Goal: Information Seeking & Learning: Learn about a topic

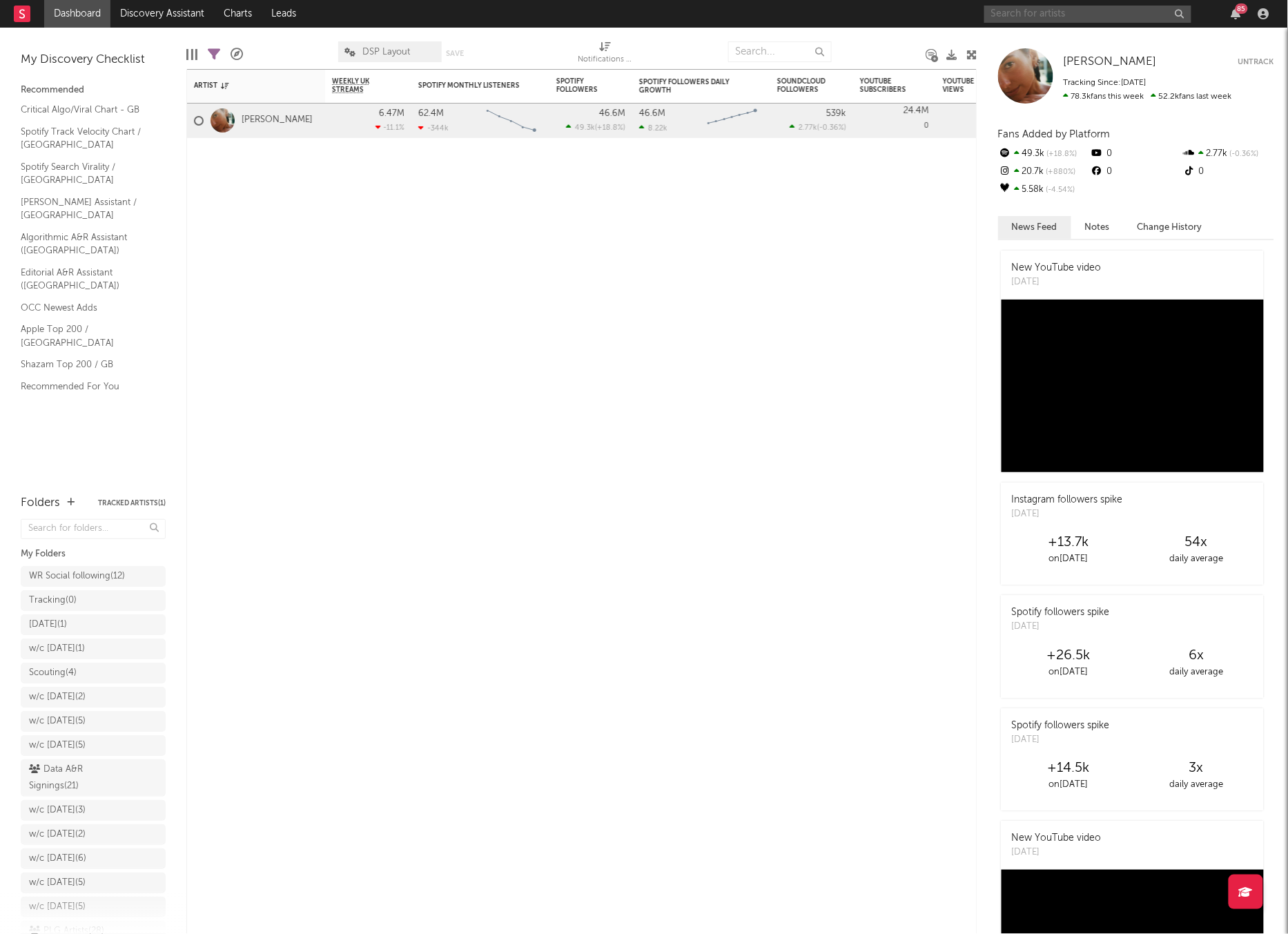
click at [1089, 13] on input "text" at bounding box center [1088, 14] width 207 height 17
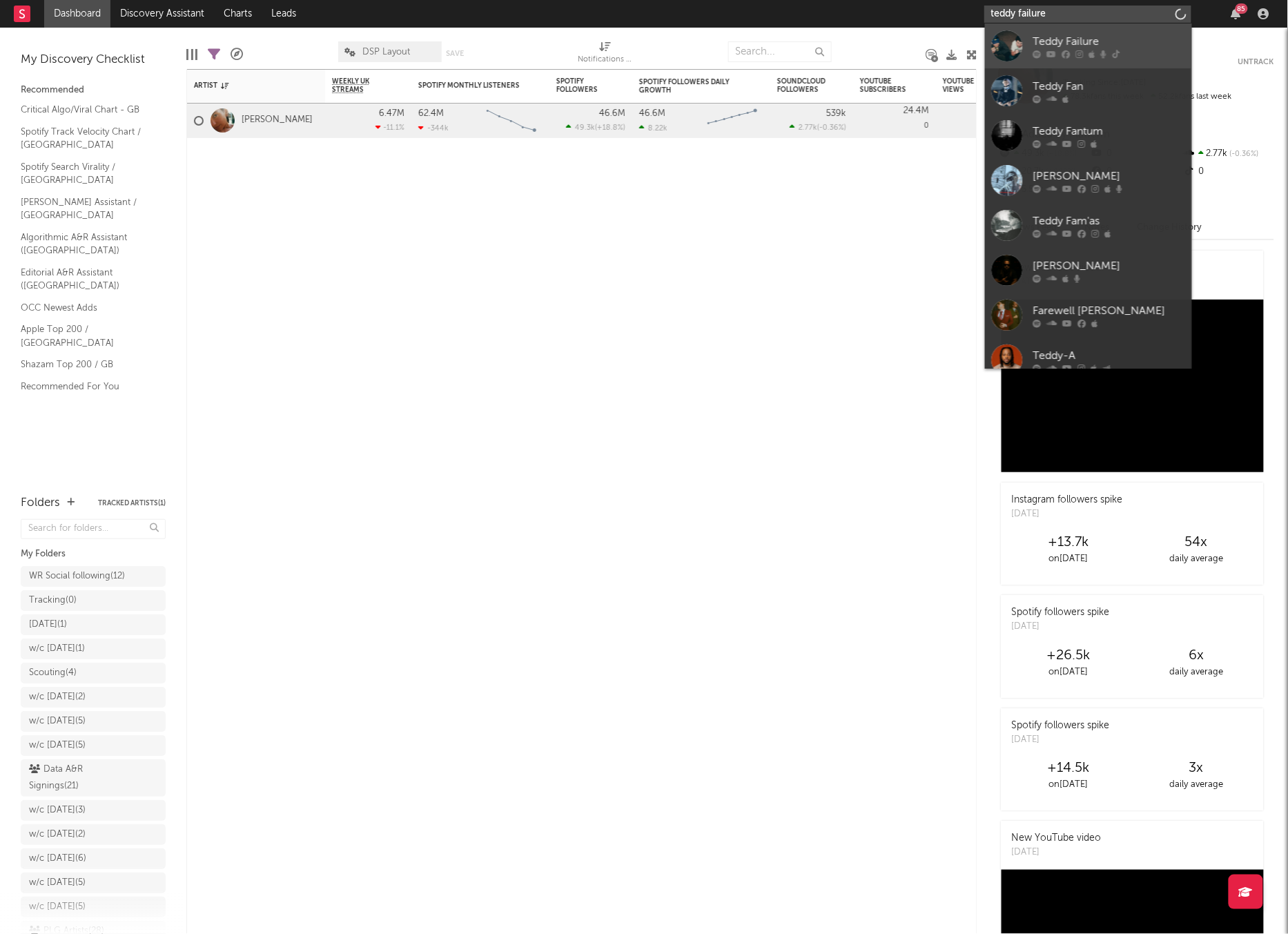
type input "teddy failure"
click at [1033, 51] on icon at bounding box center [1037, 53] width 8 height 8
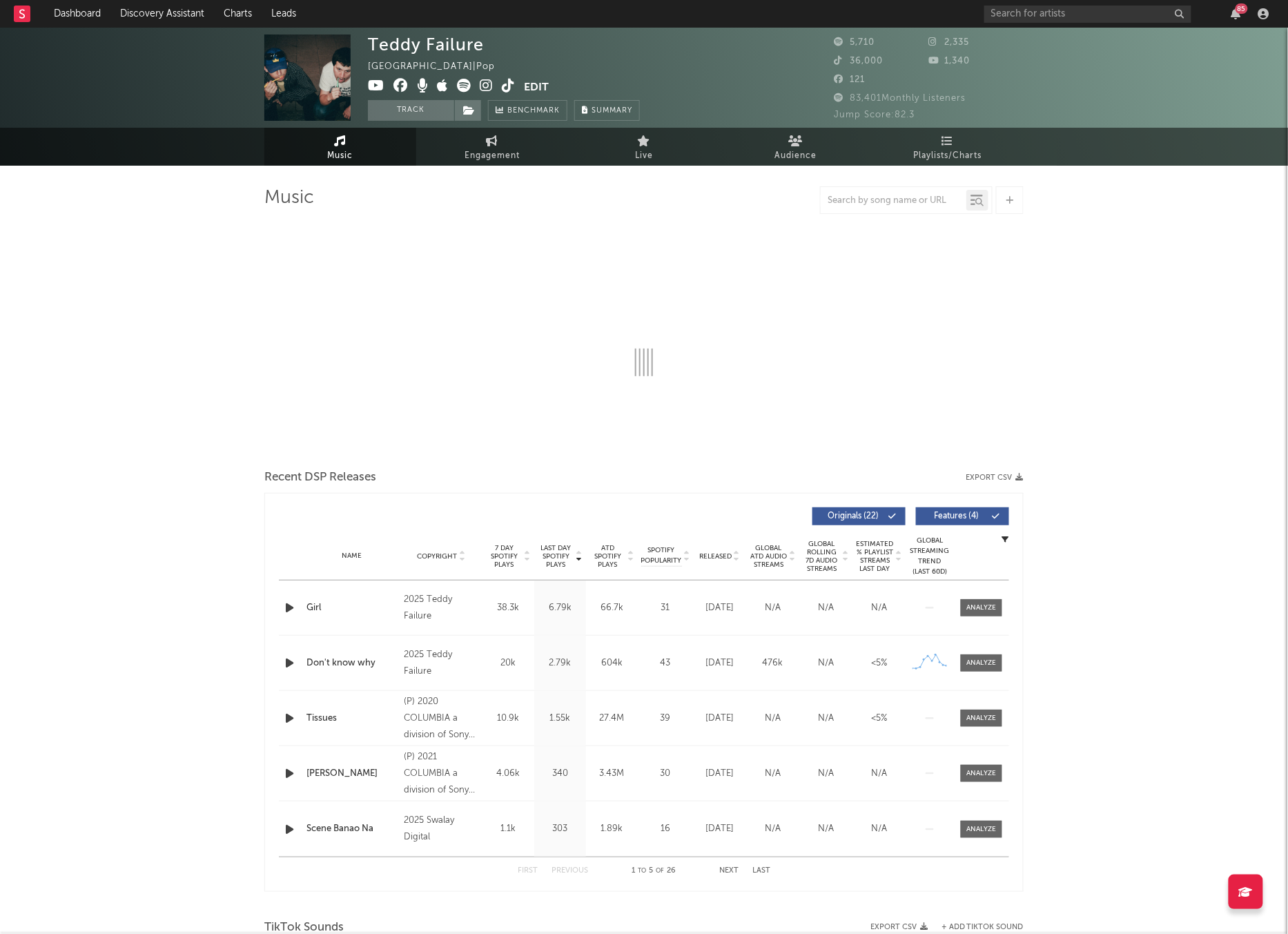
select select "6m"
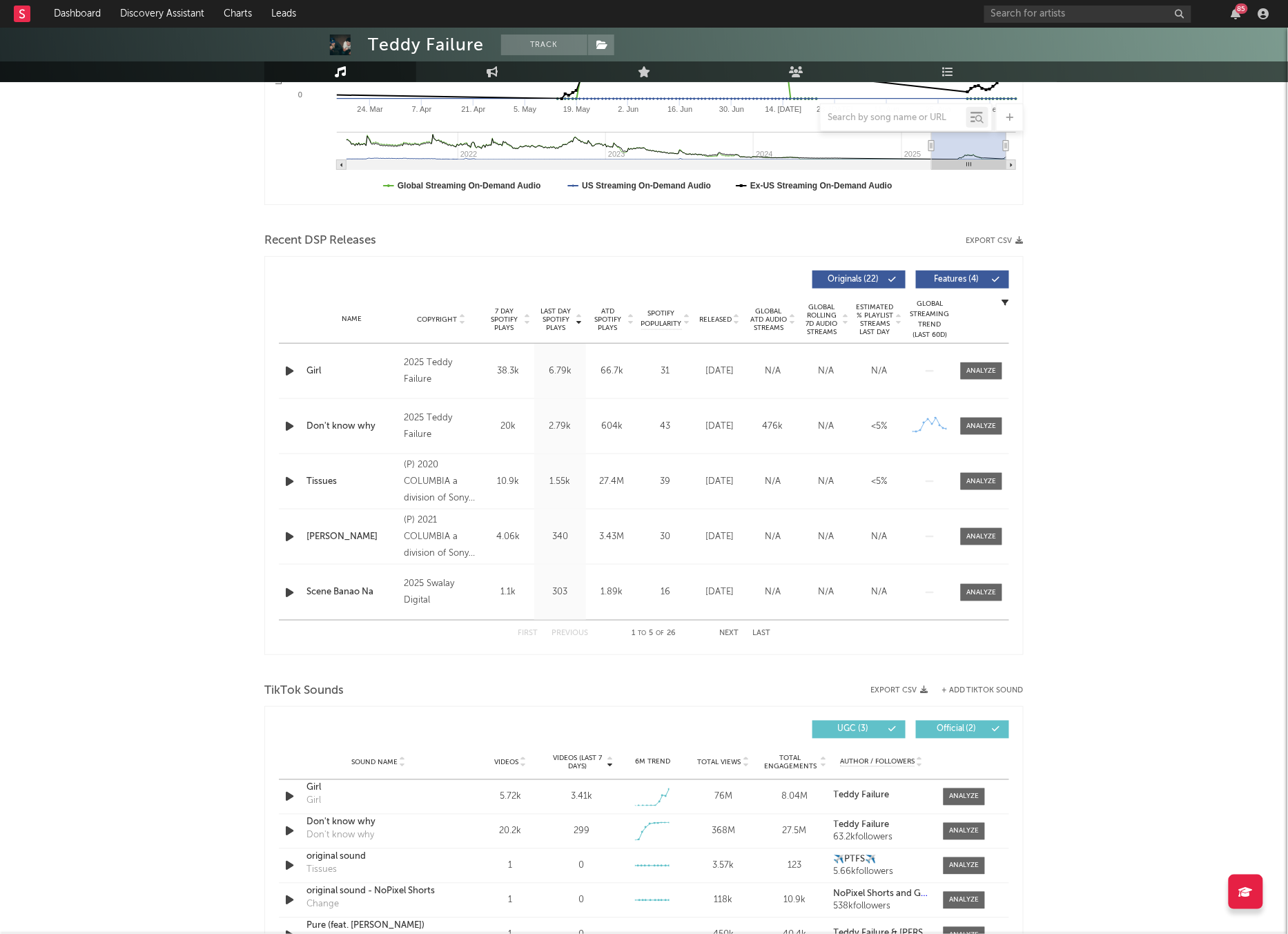
scroll to position [383, 0]
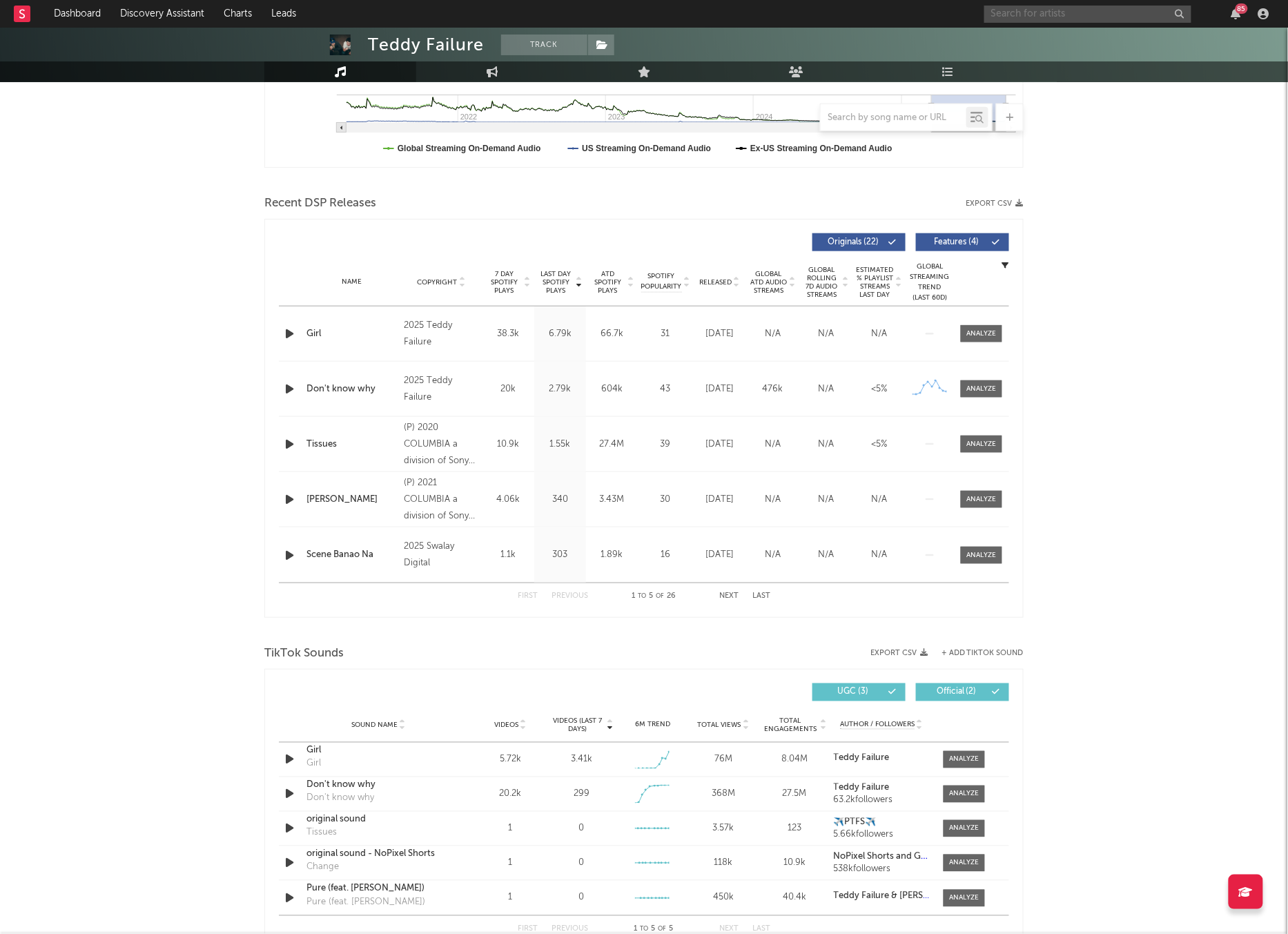
click at [1038, 16] on input "text" at bounding box center [1088, 14] width 207 height 17
click at [1049, 17] on input "joji" at bounding box center [1088, 14] width 207 height 17
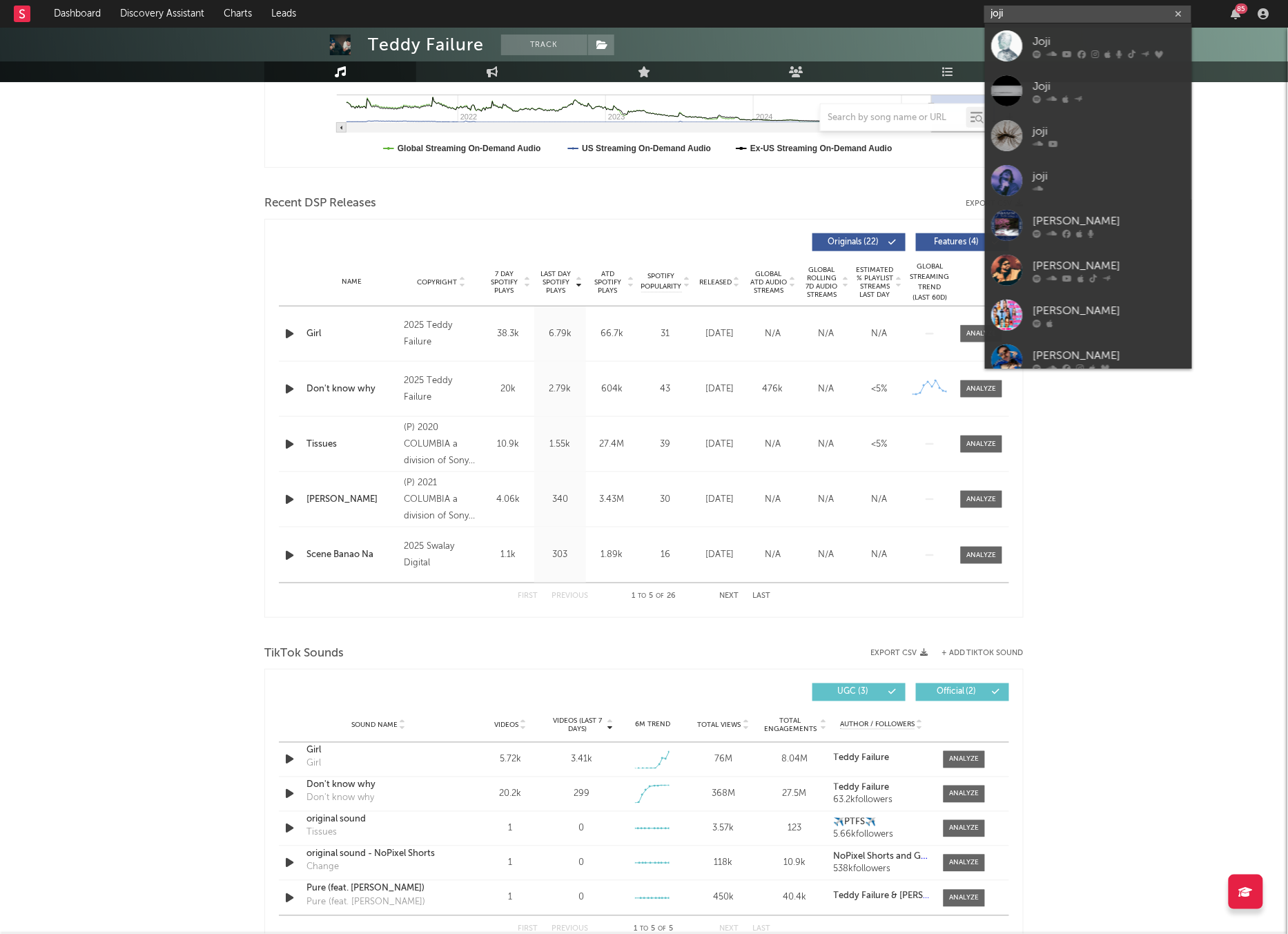
click at [1006, 8] on input "joji" at bounding box center [1088, 14] width 207 height 17
paste input "[URL][DOMAIN_NAME]"
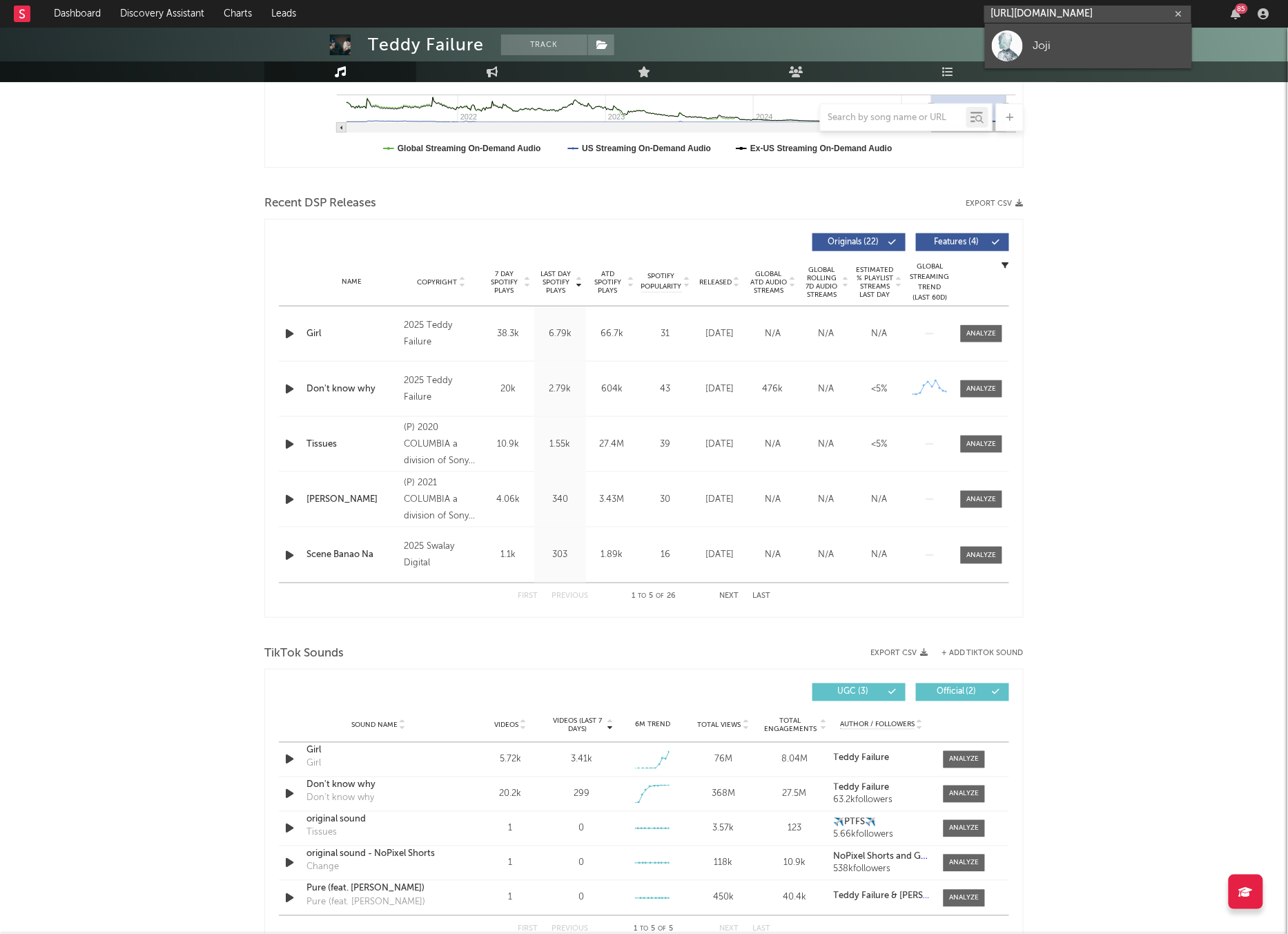
type input "[URL][DOMAIN_NAME]"
click at [1033, 27] on link "Joji" at bounding box center [1089, 45] width 207 height 44
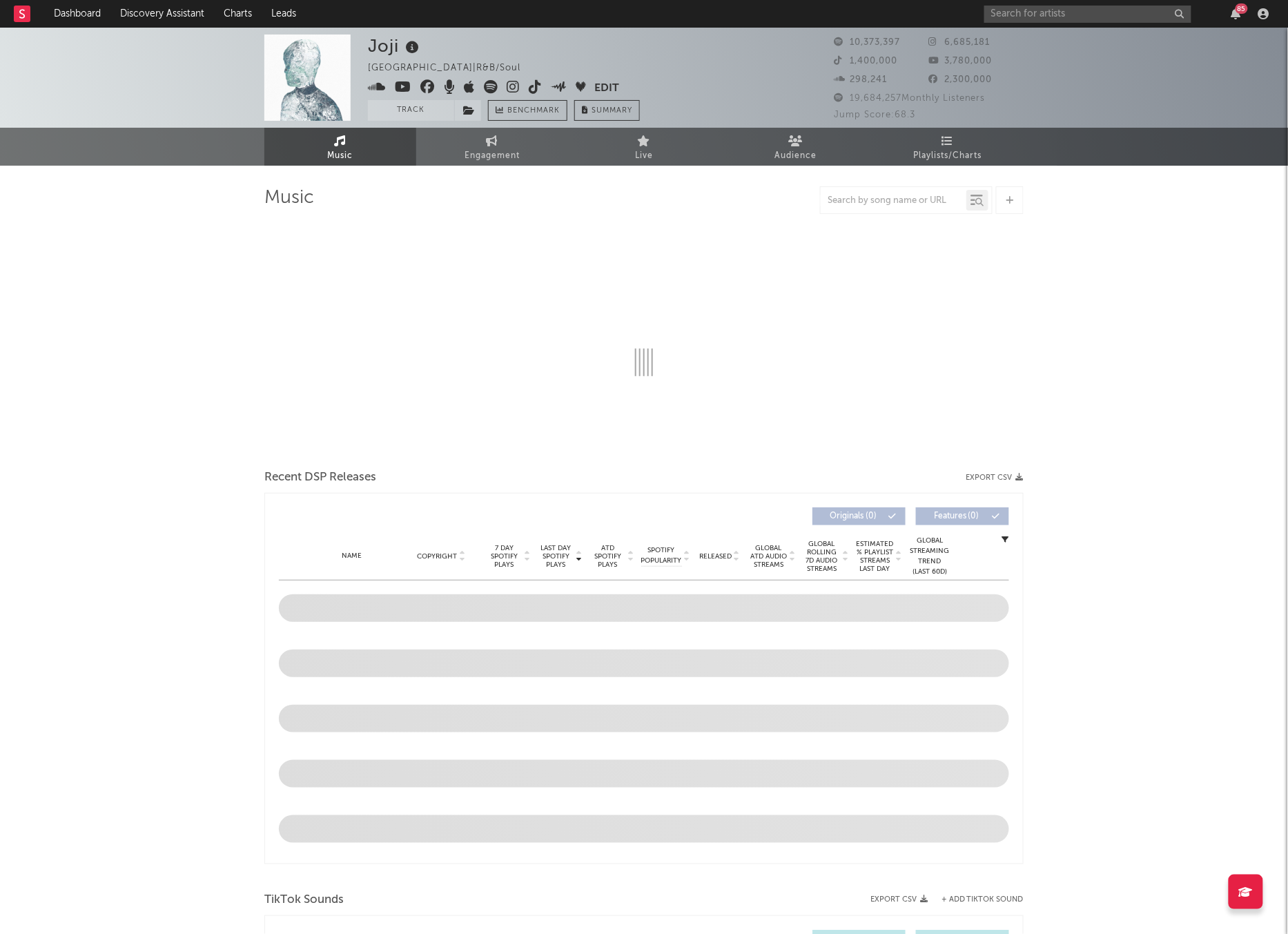
select select "6m"
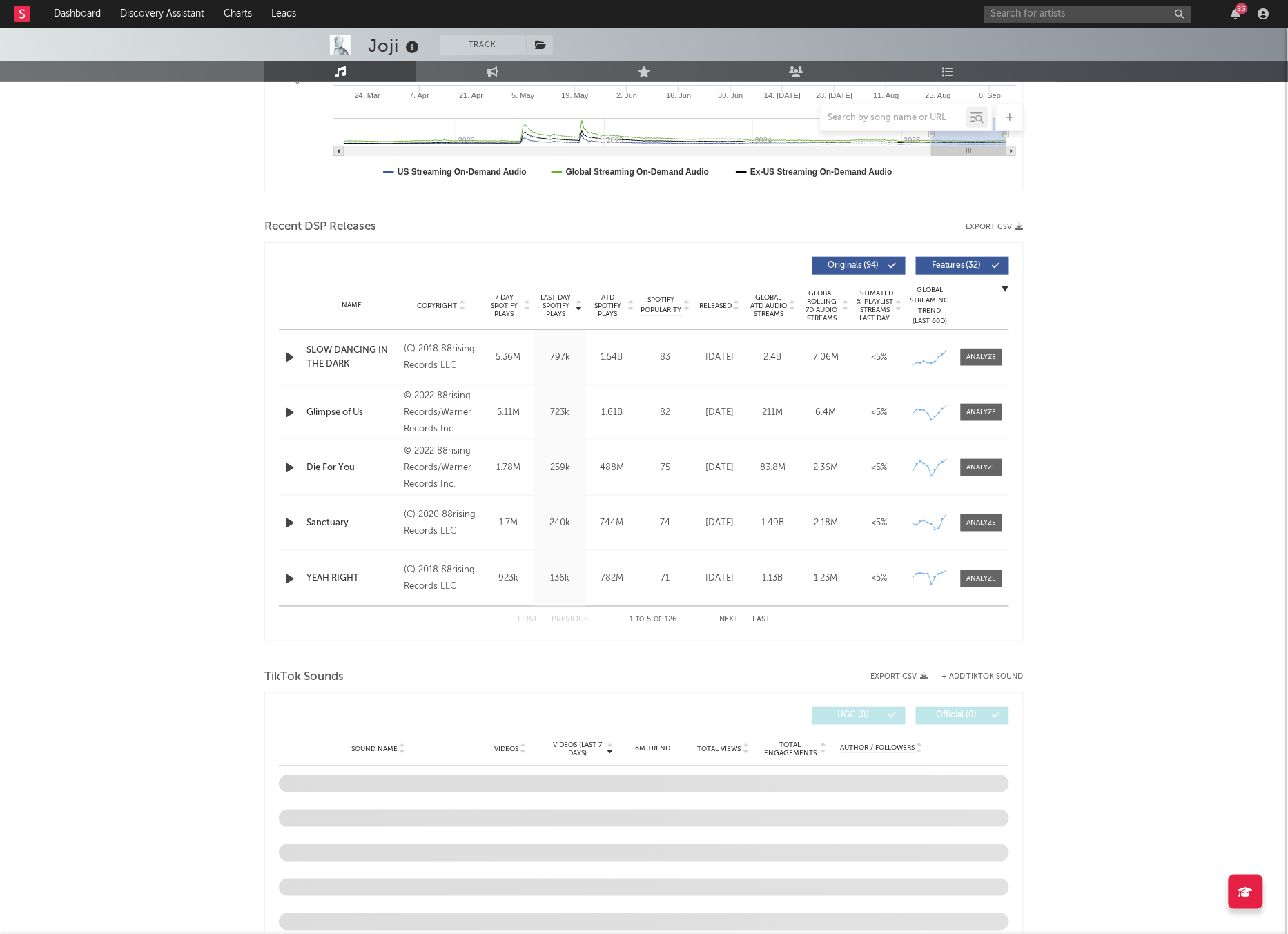
scroll to position [405, 0]
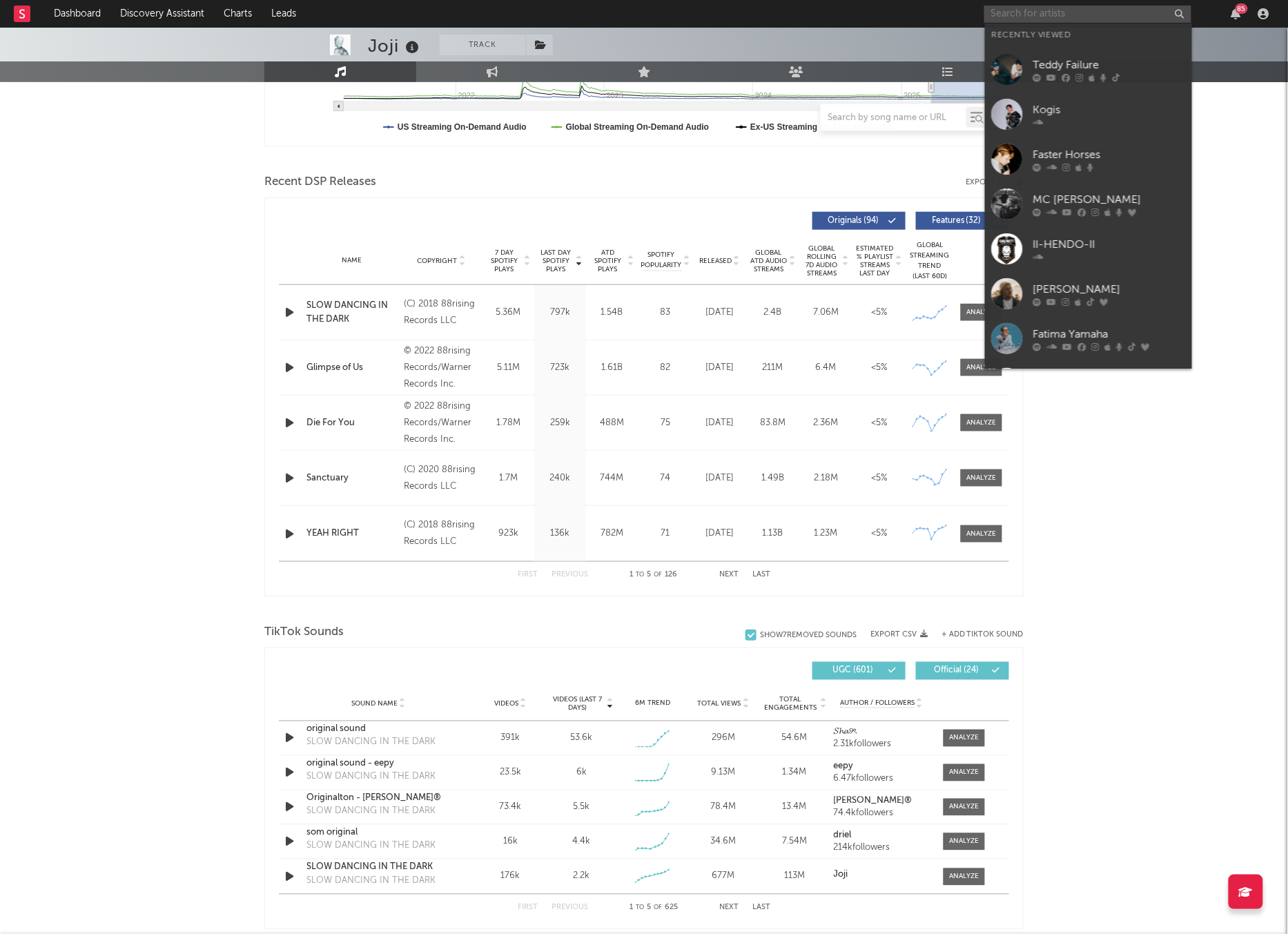
click at [1057, 16] on input "text" at bounding box center [1088, 14] width 207 height 17
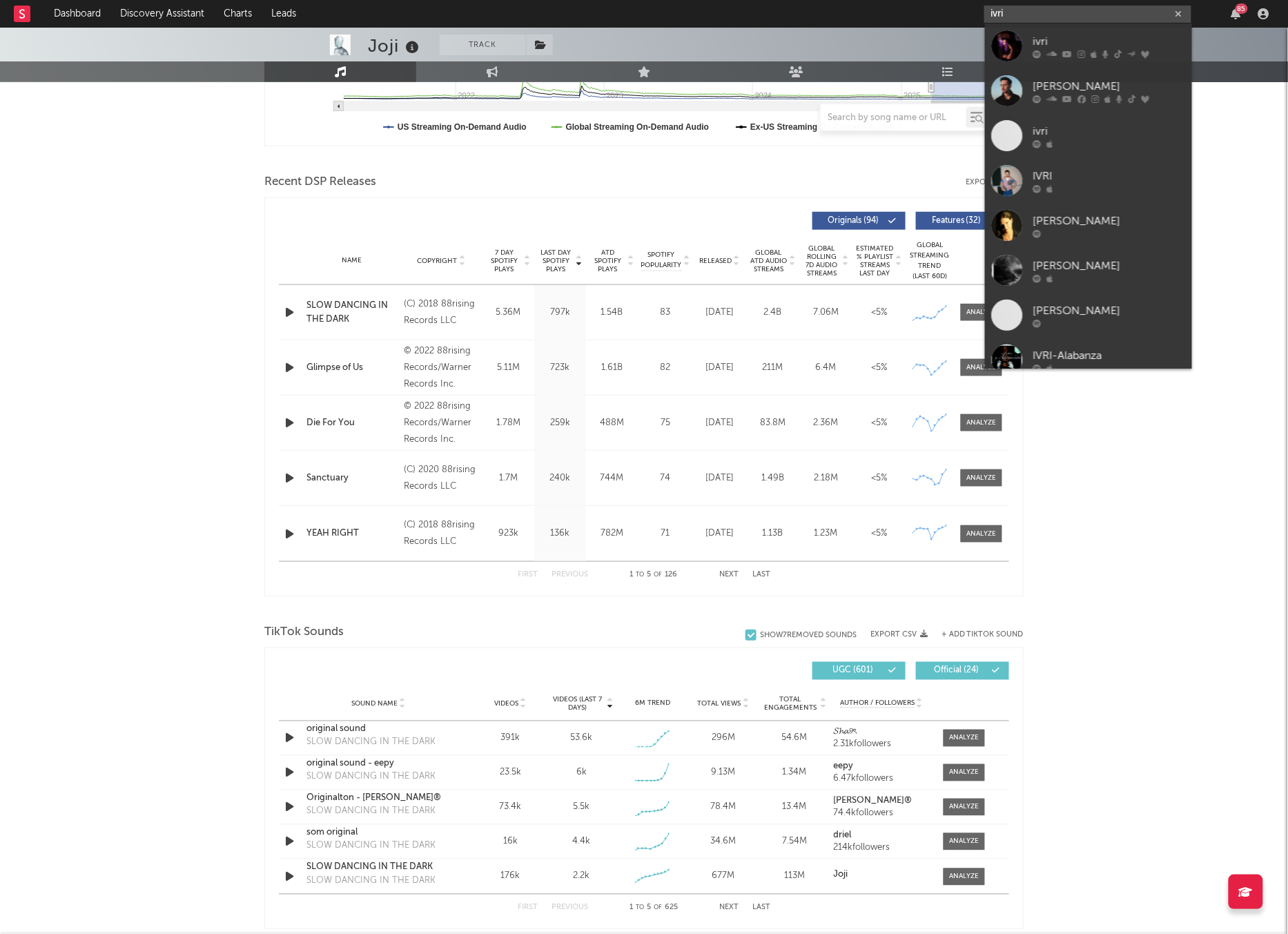
type input "ivri"
click at [1061, 31] on link "ivri" at bounding box center [1089, 45] width 207 height 44
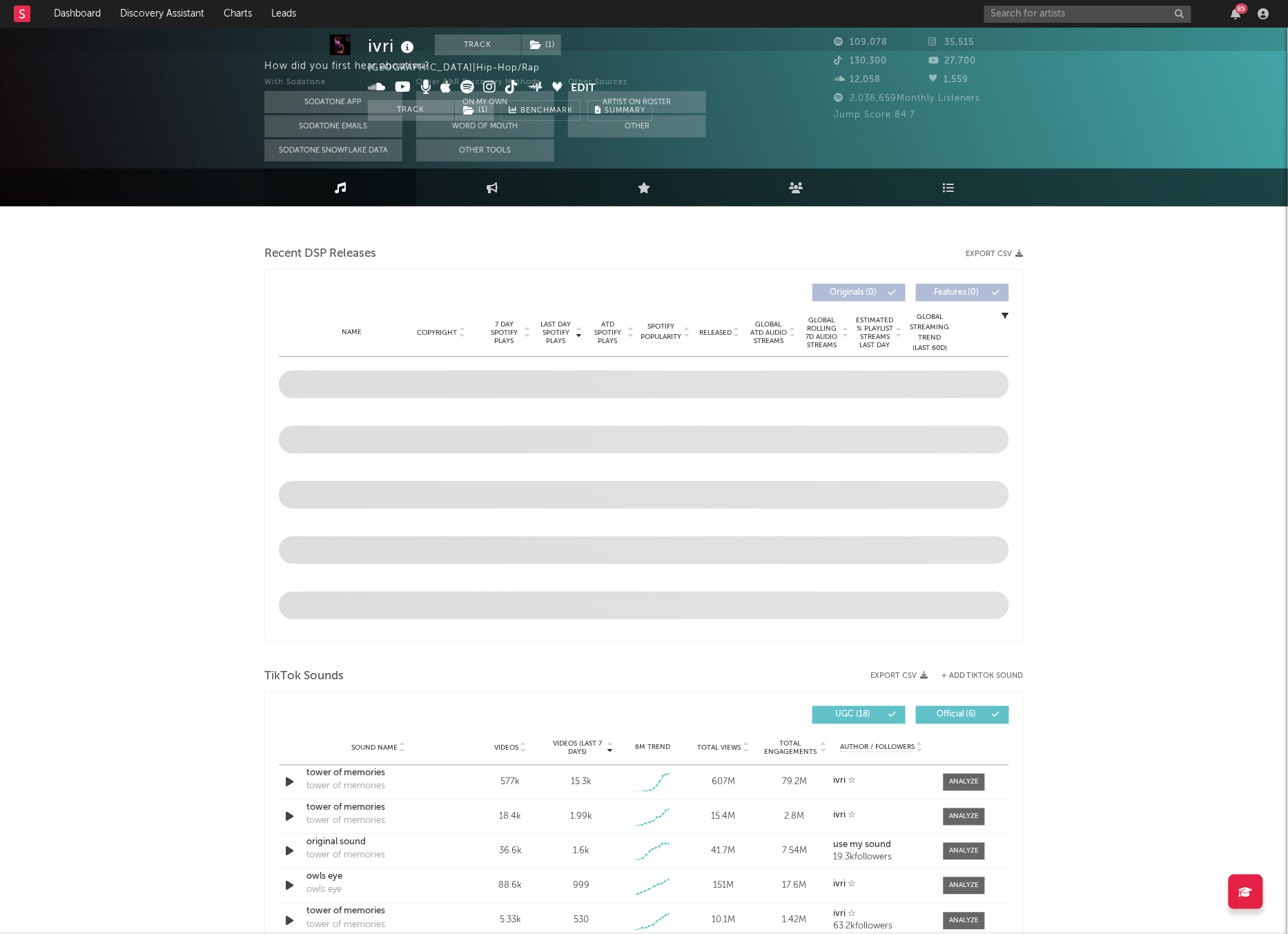
select select "6m"
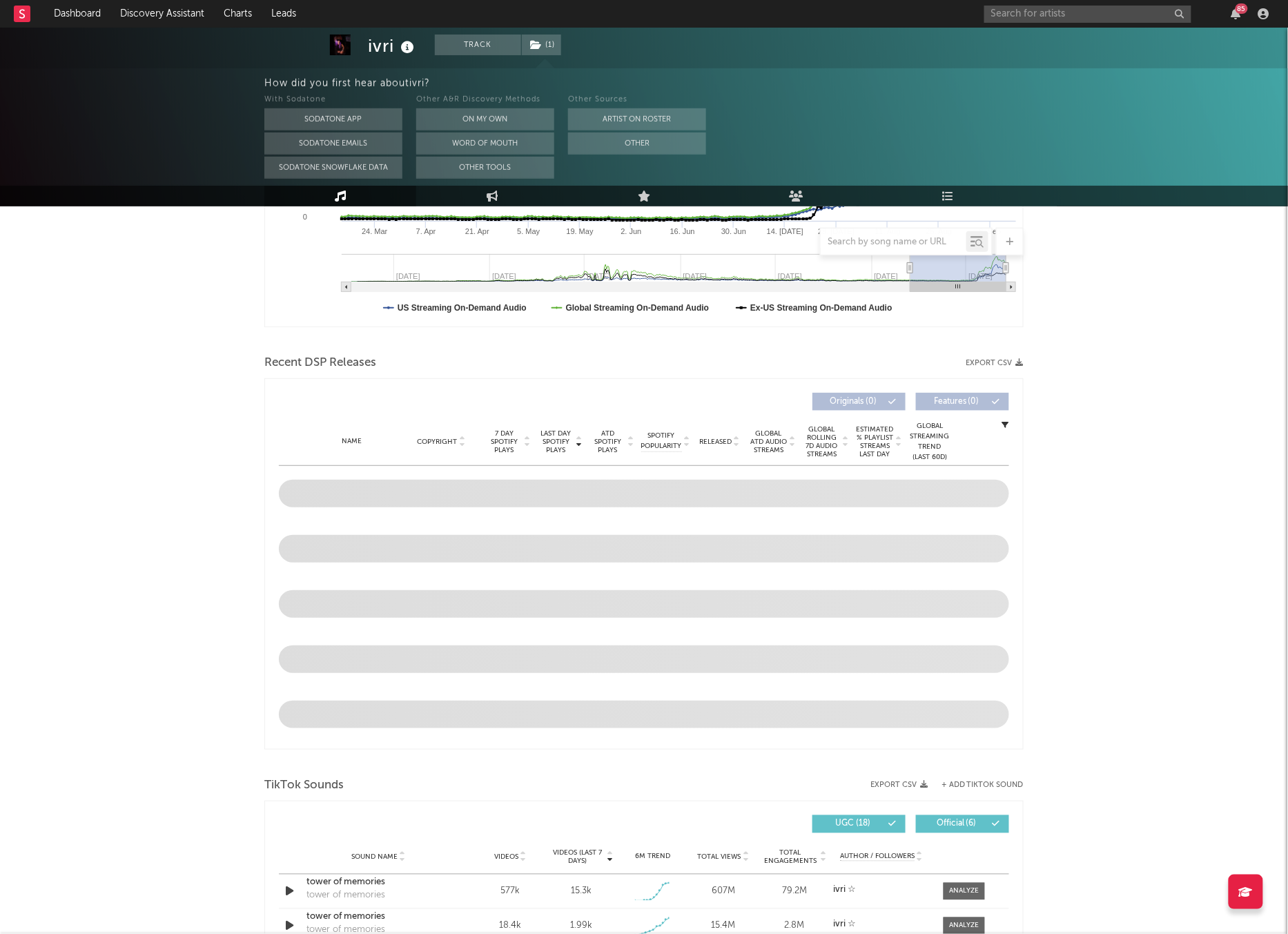
scroll to position [460, 0]
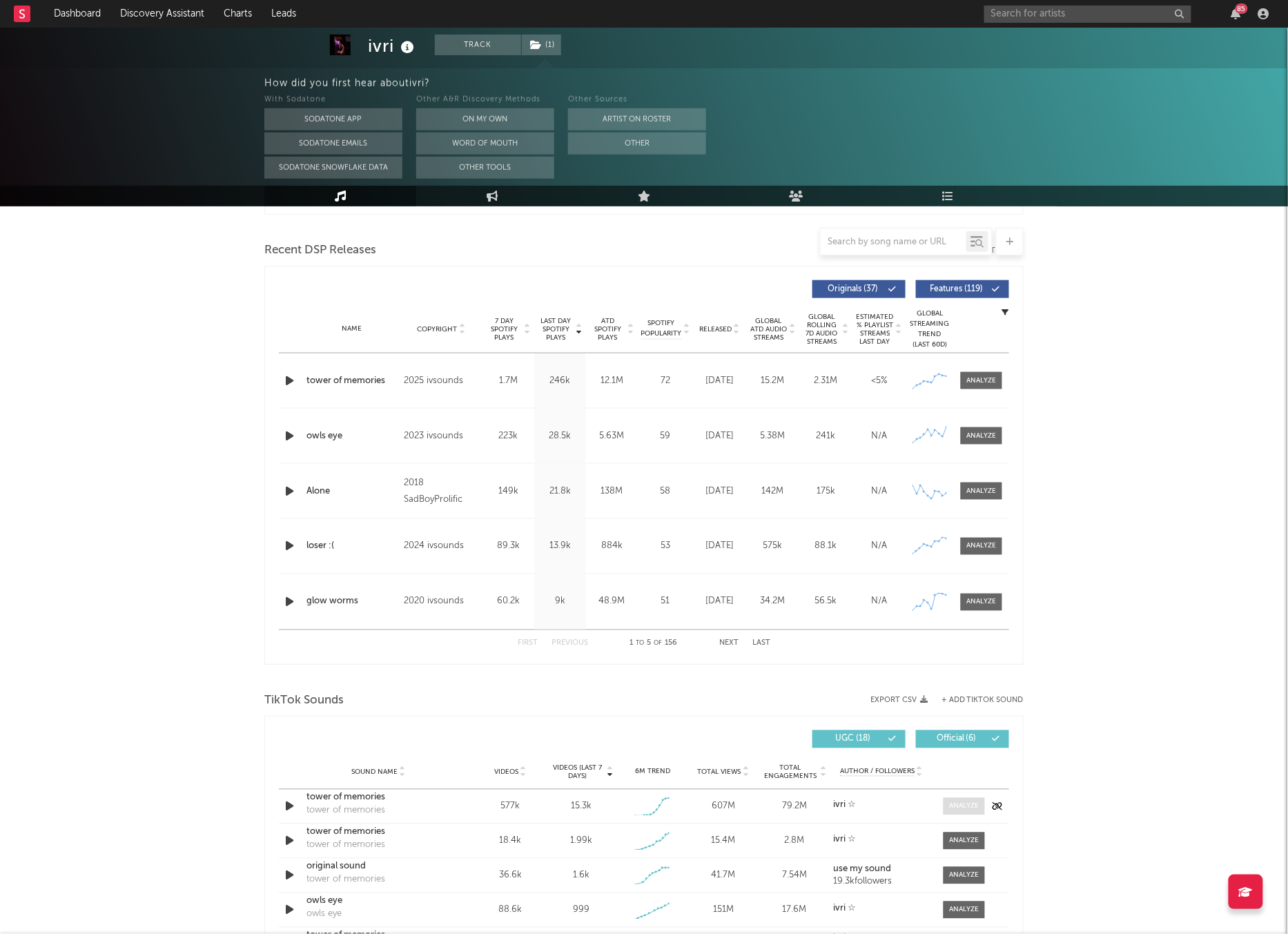
click at [955, 808] on div at bounding box center [964, 807] width 30 height 10
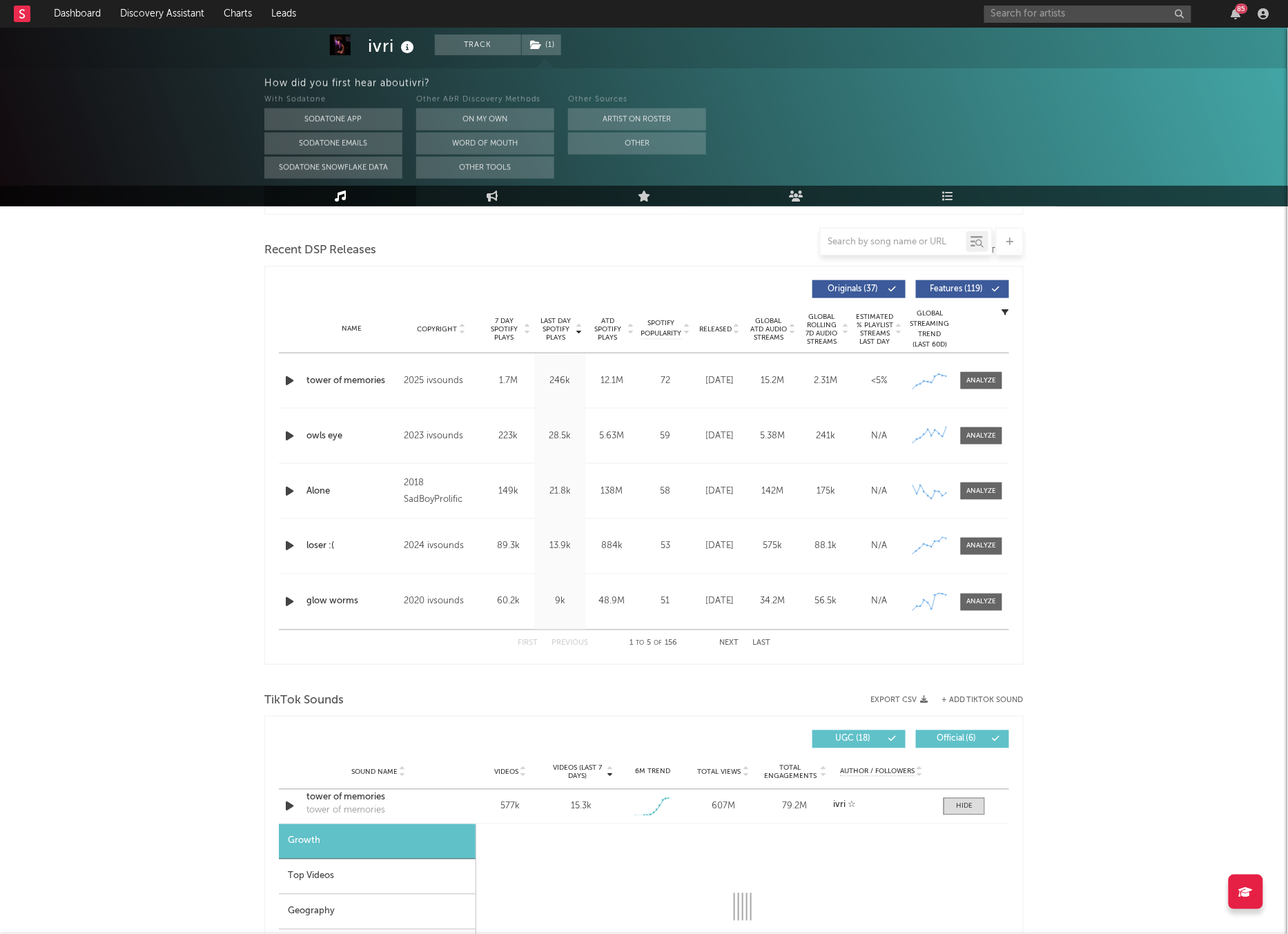
scroll to position [772, 0]
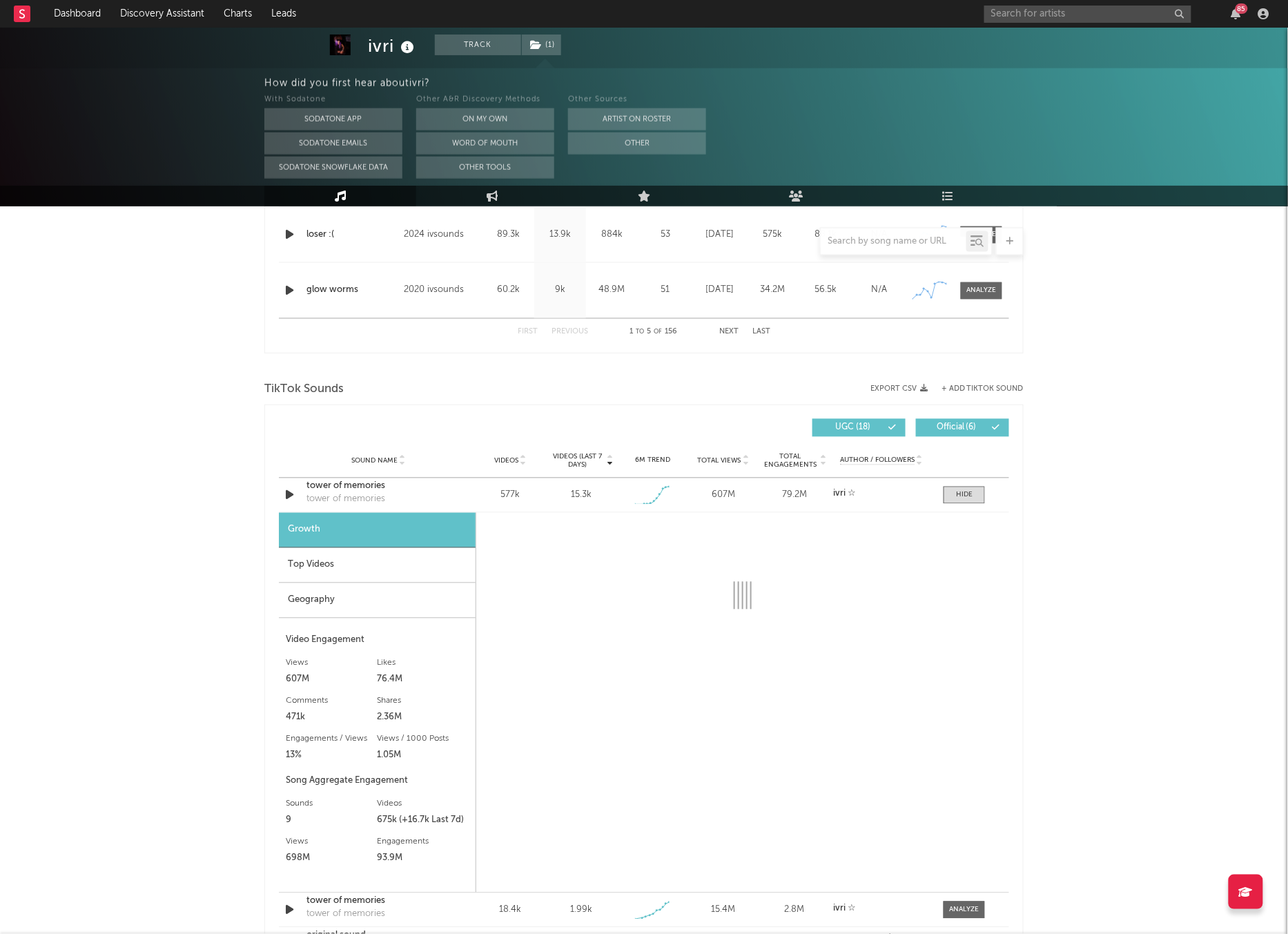
select select "1w"
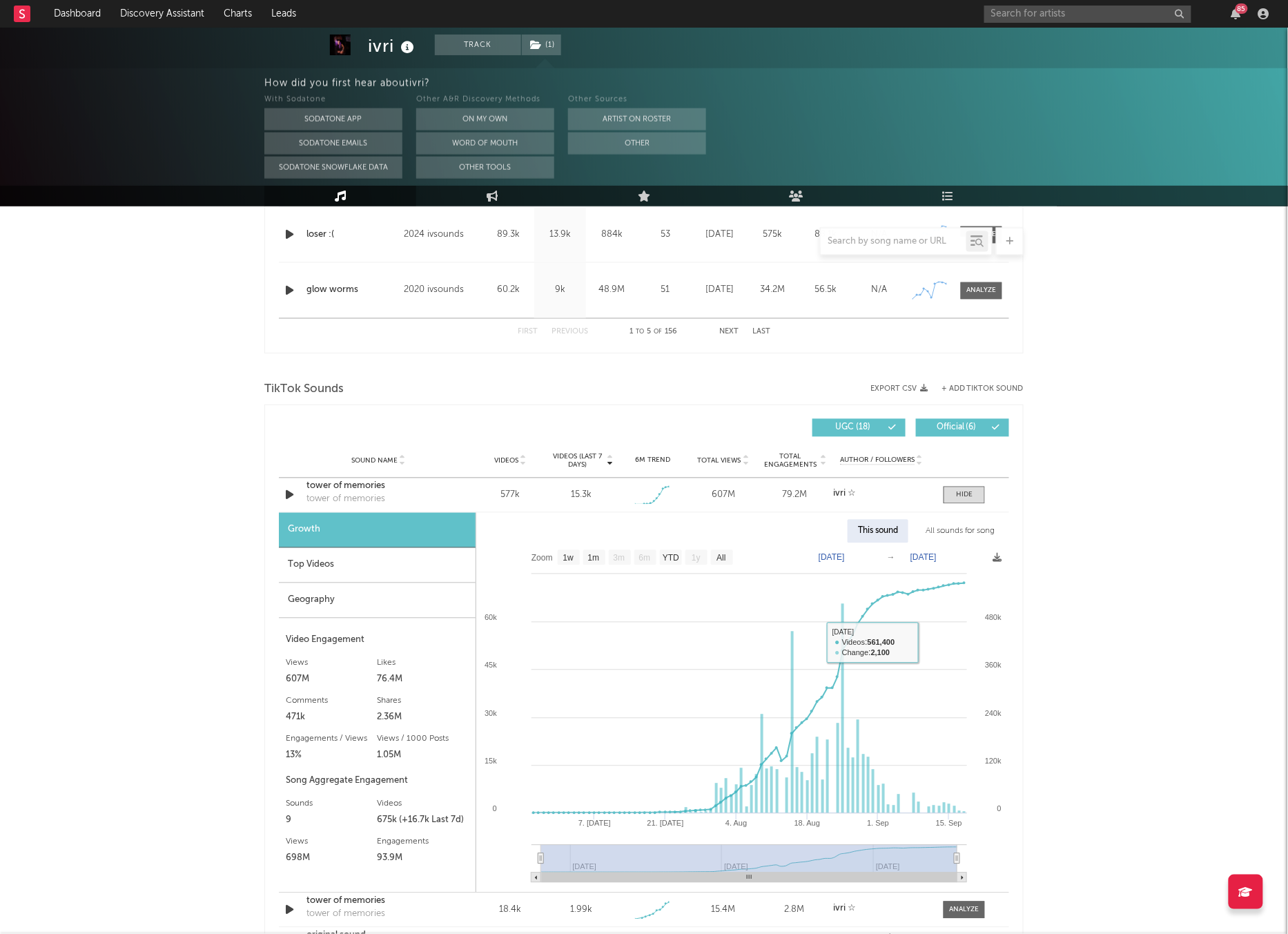
click at [940, 529] on div "All sounds for song" at bounding box center [960, 532] width 91 height 24
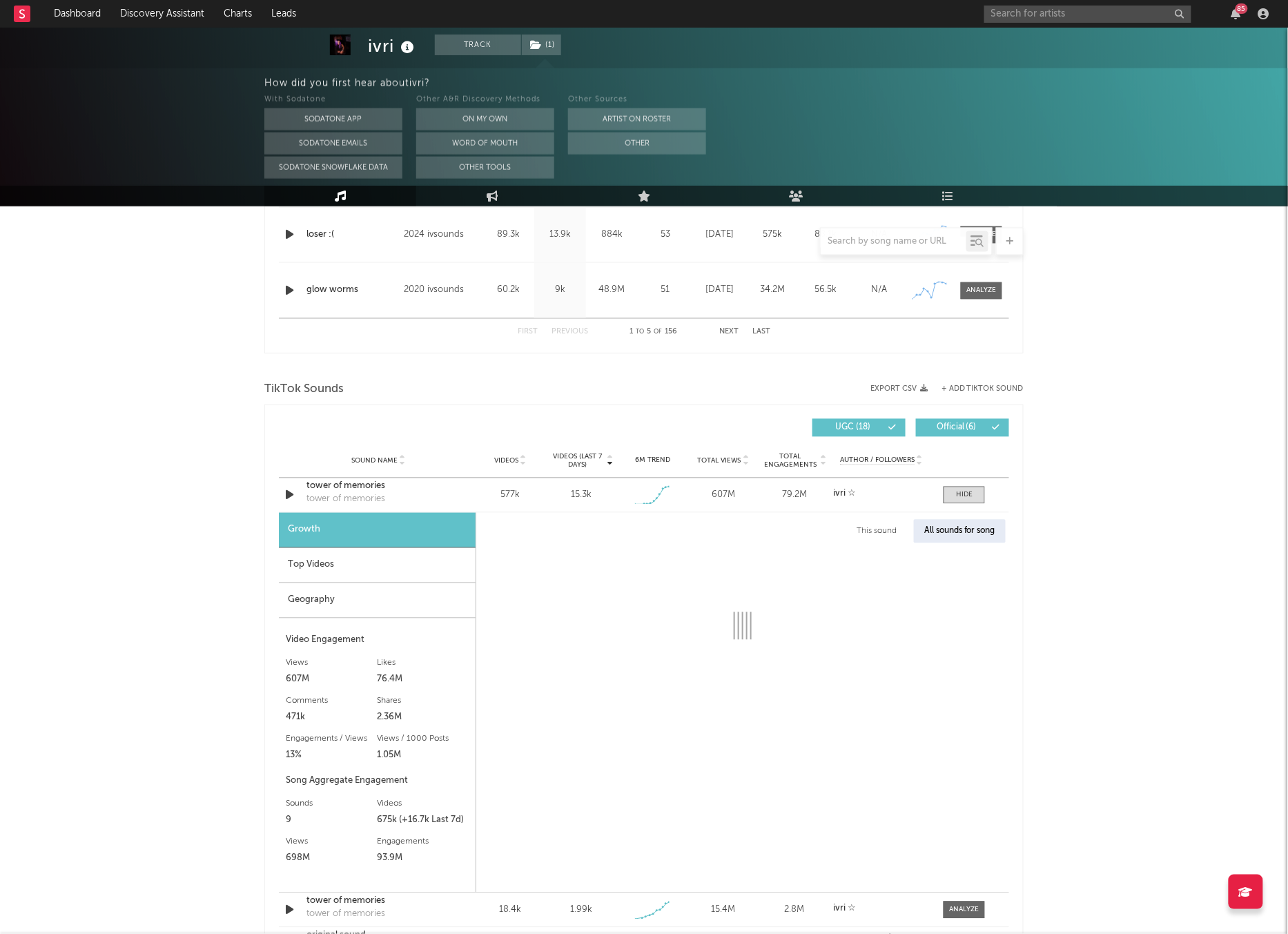
select select "1w"
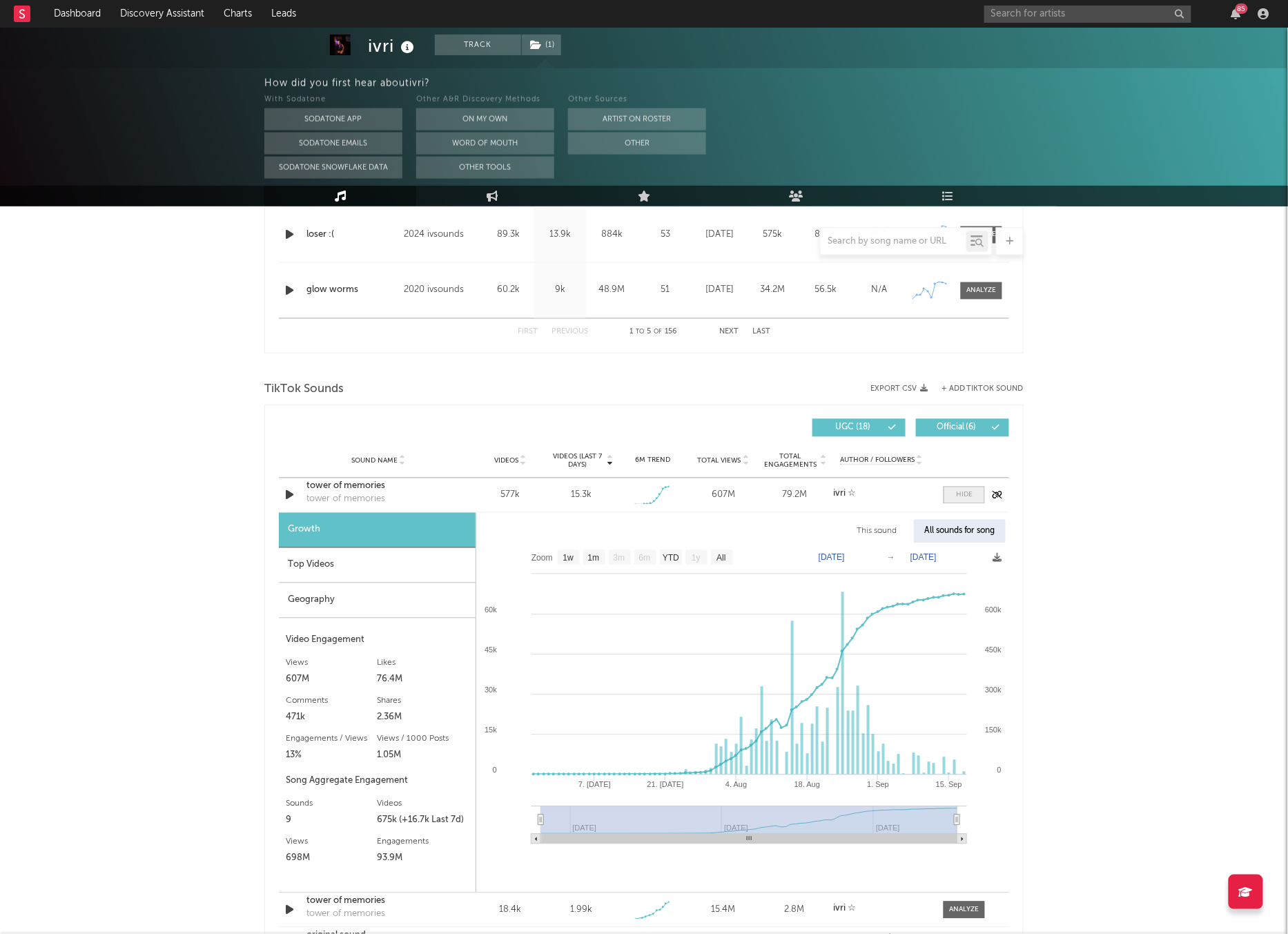
click at [957, 498] on div at bounding box center [963, 495] width 17 height 10
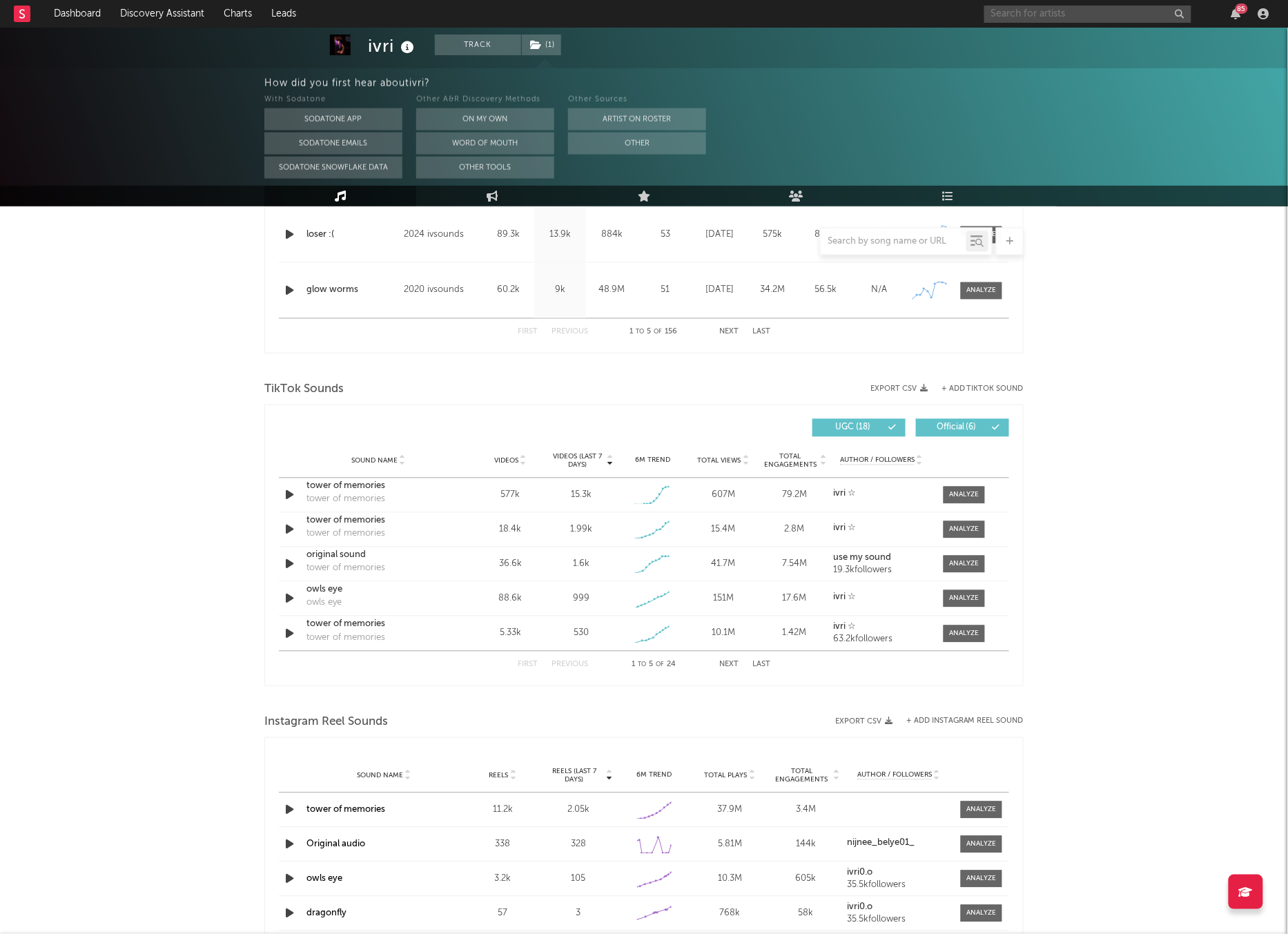
click at [1066, 10] on input "text" at bounding box center [1088, 14] width 207 height 17
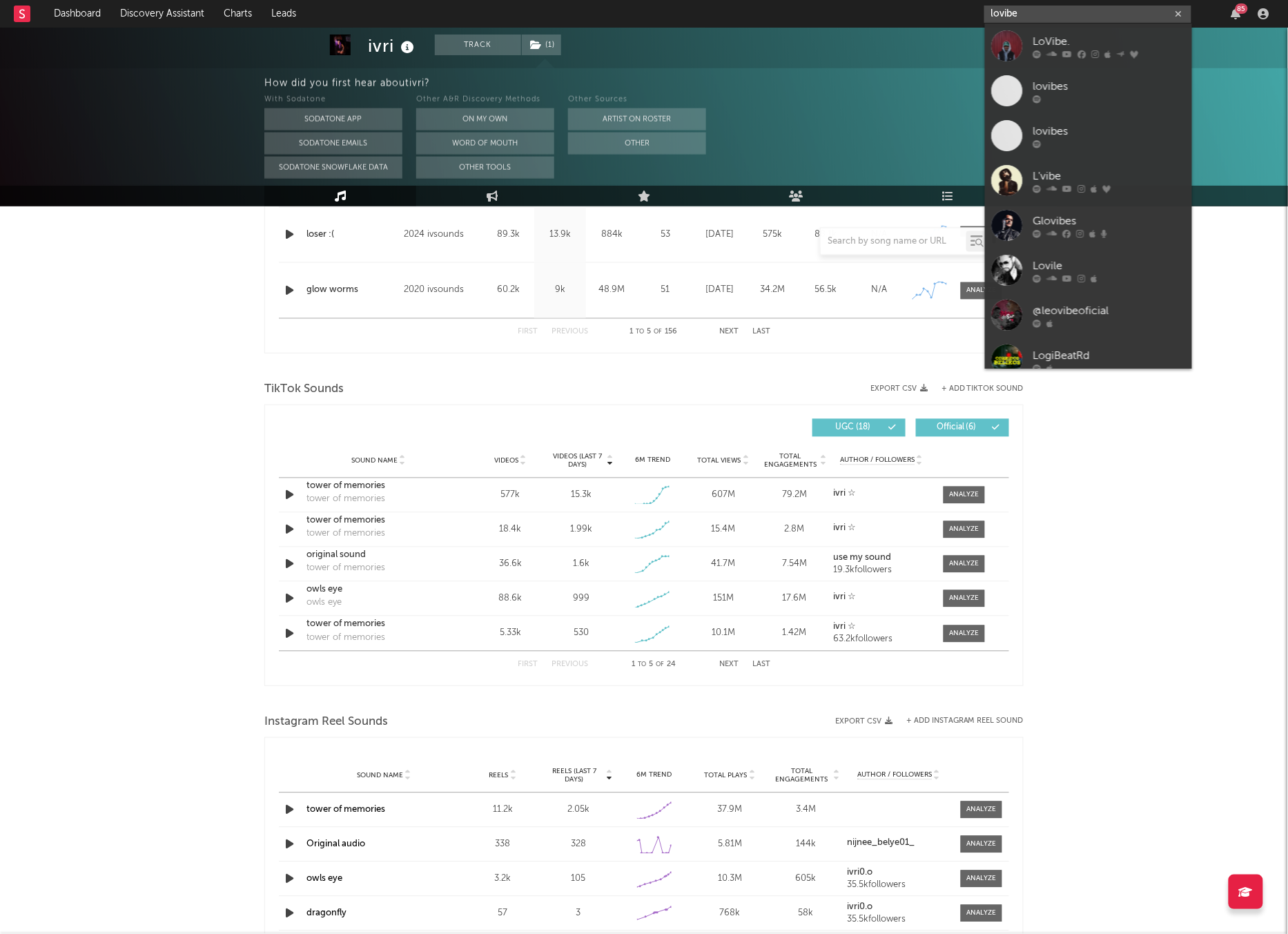
click at [1011, 13] on input "lovibe" at bounding box center [1088, 14] width 207 height 17
type input "lovibe"
click at [1010, 39] on div at bounding box center [1007, 45] width 31 height 31
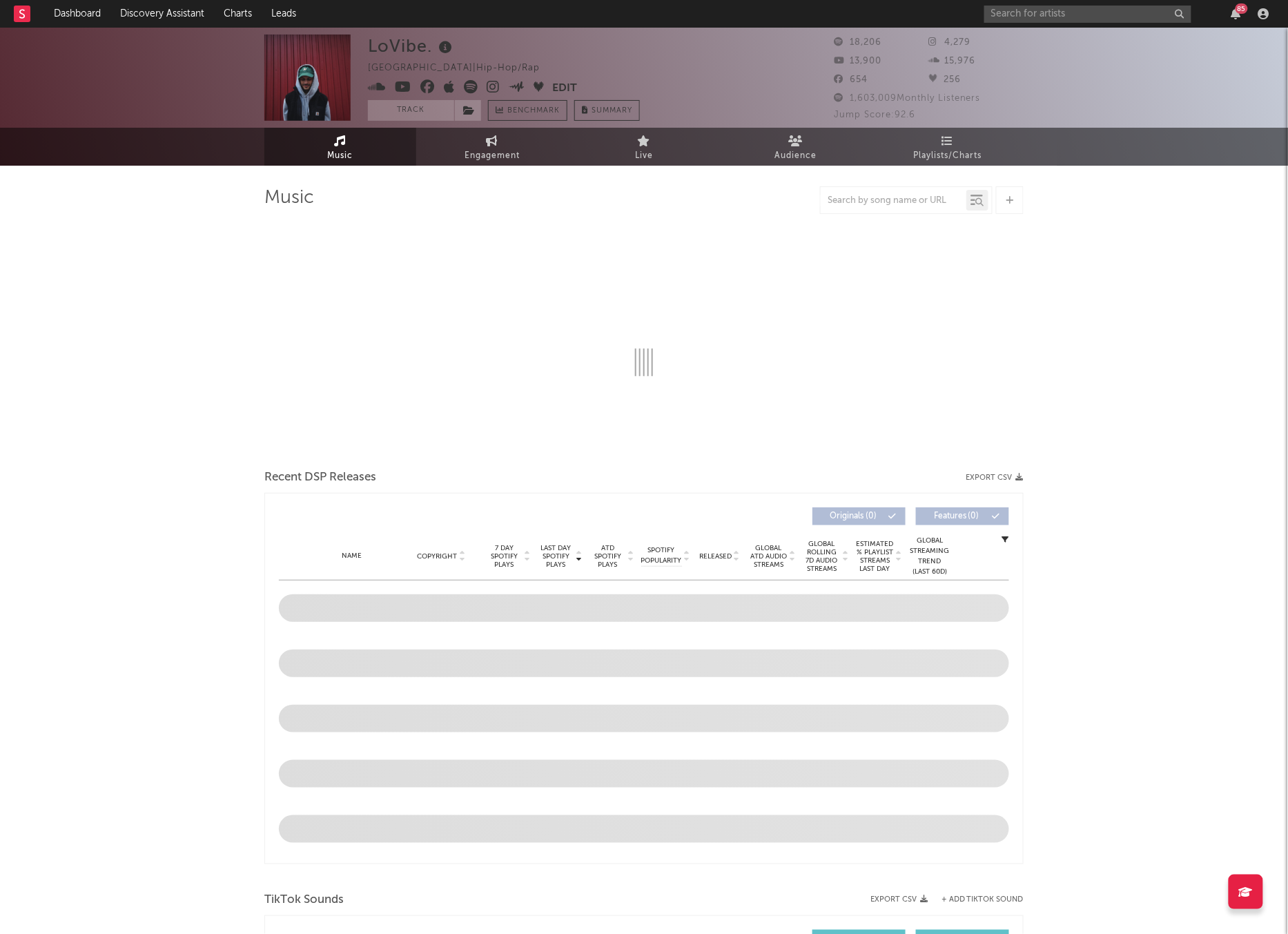
select select "6m"
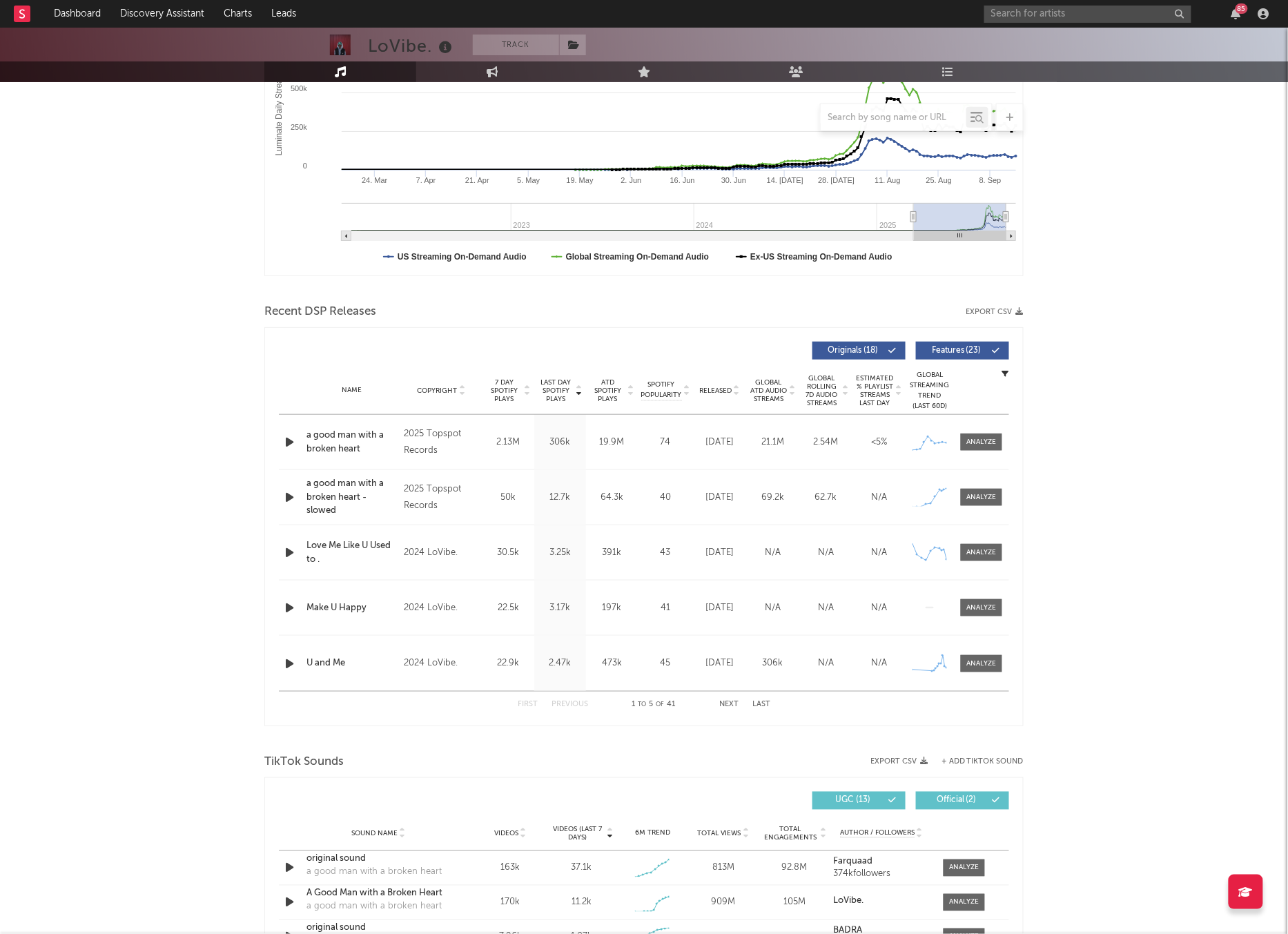
scroll to position [520, 0]
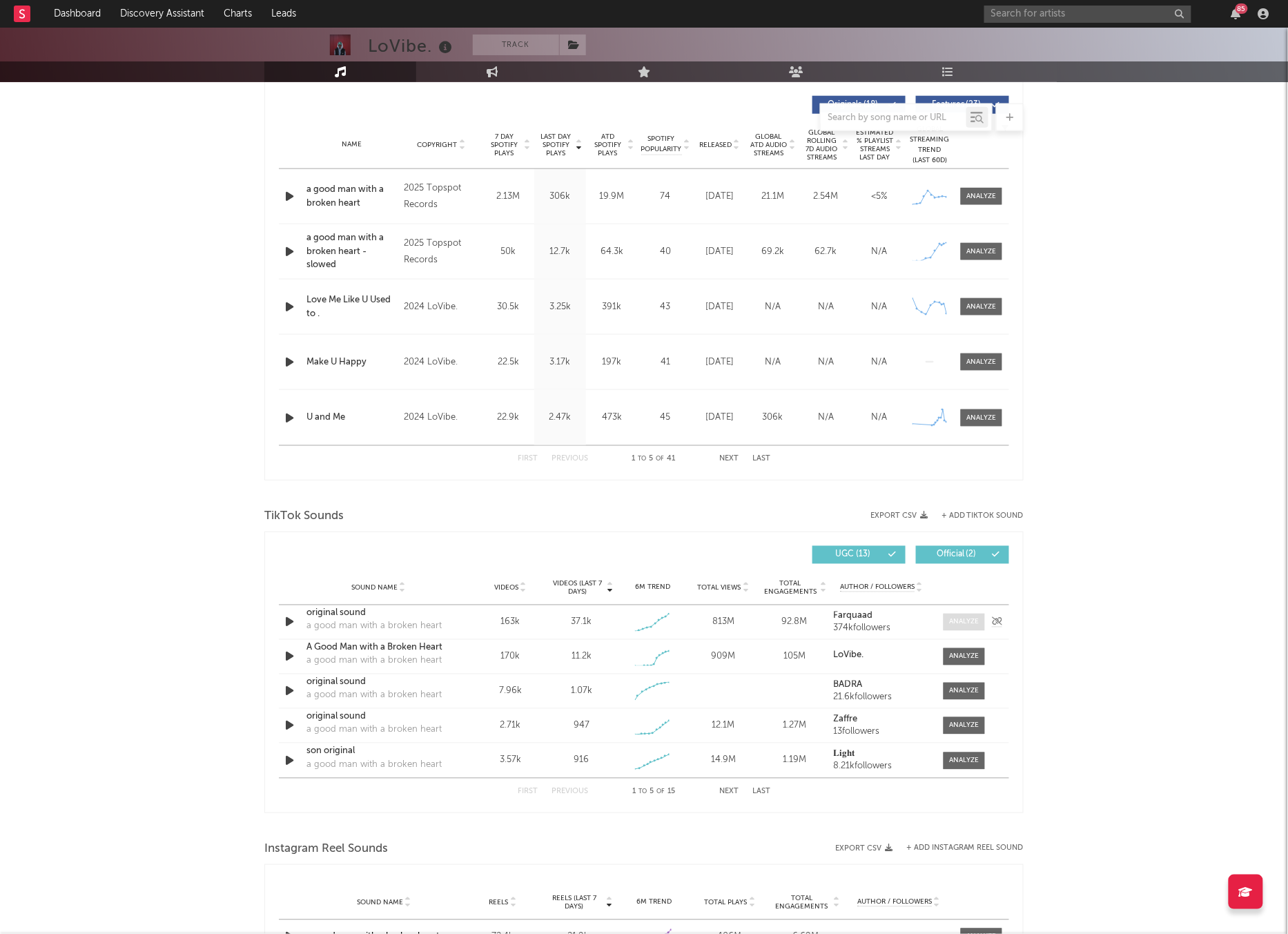
click at [957, 624] on div at bounding box center [964, 622] width 30 height 10
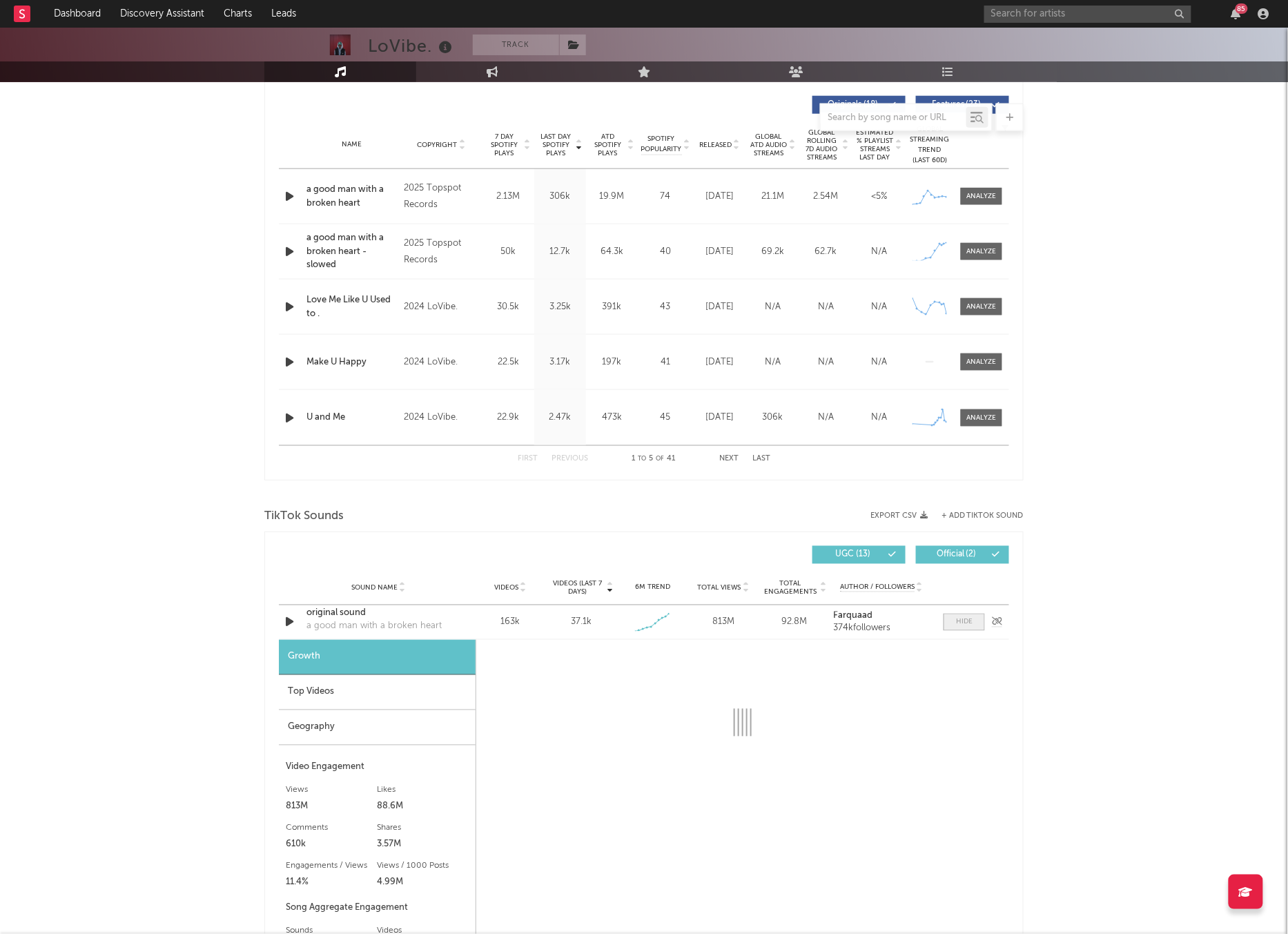
select select "1w"
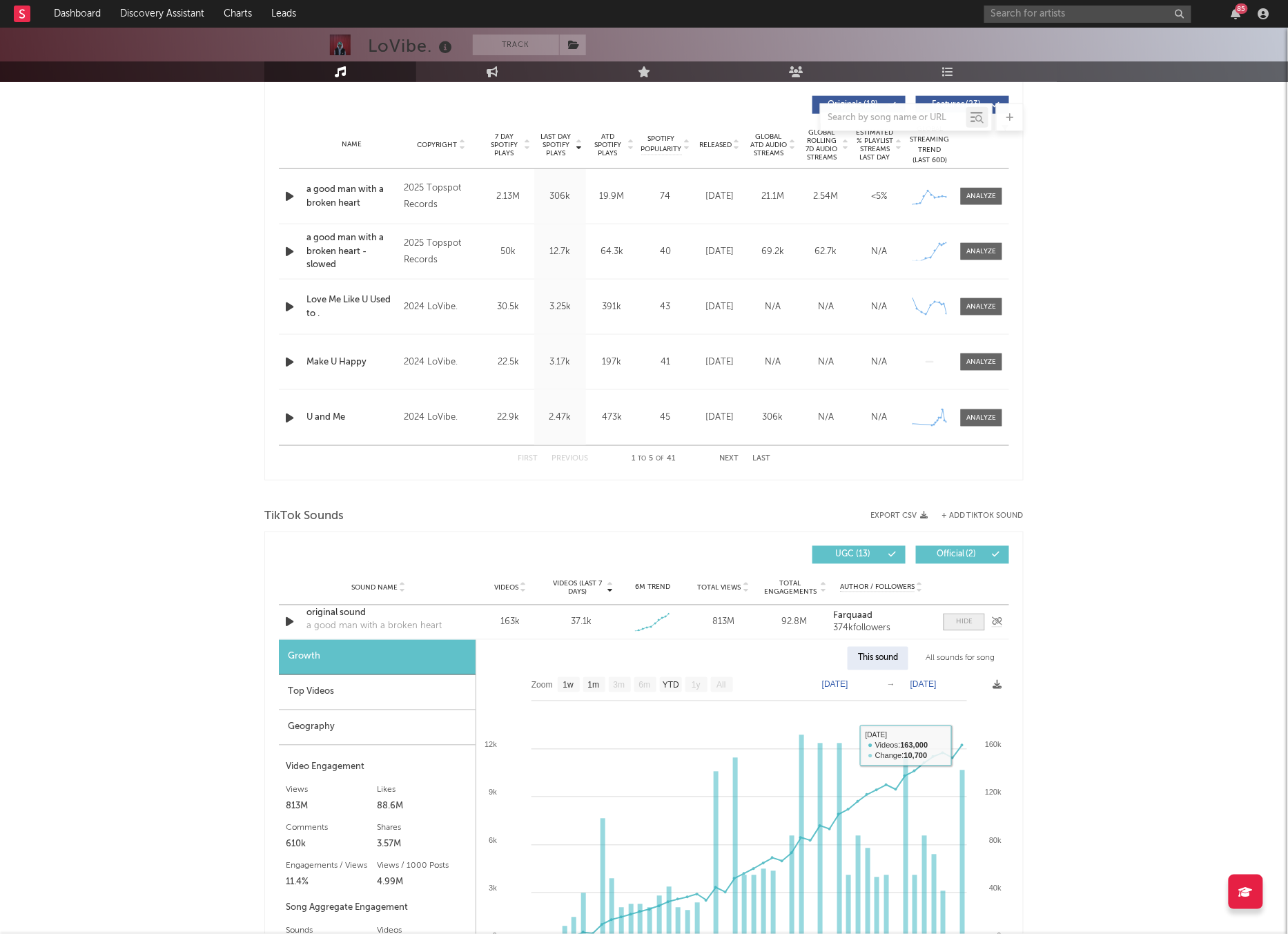
click at [963, 616] on span at bounding box center [964, 622] width 41 height 17
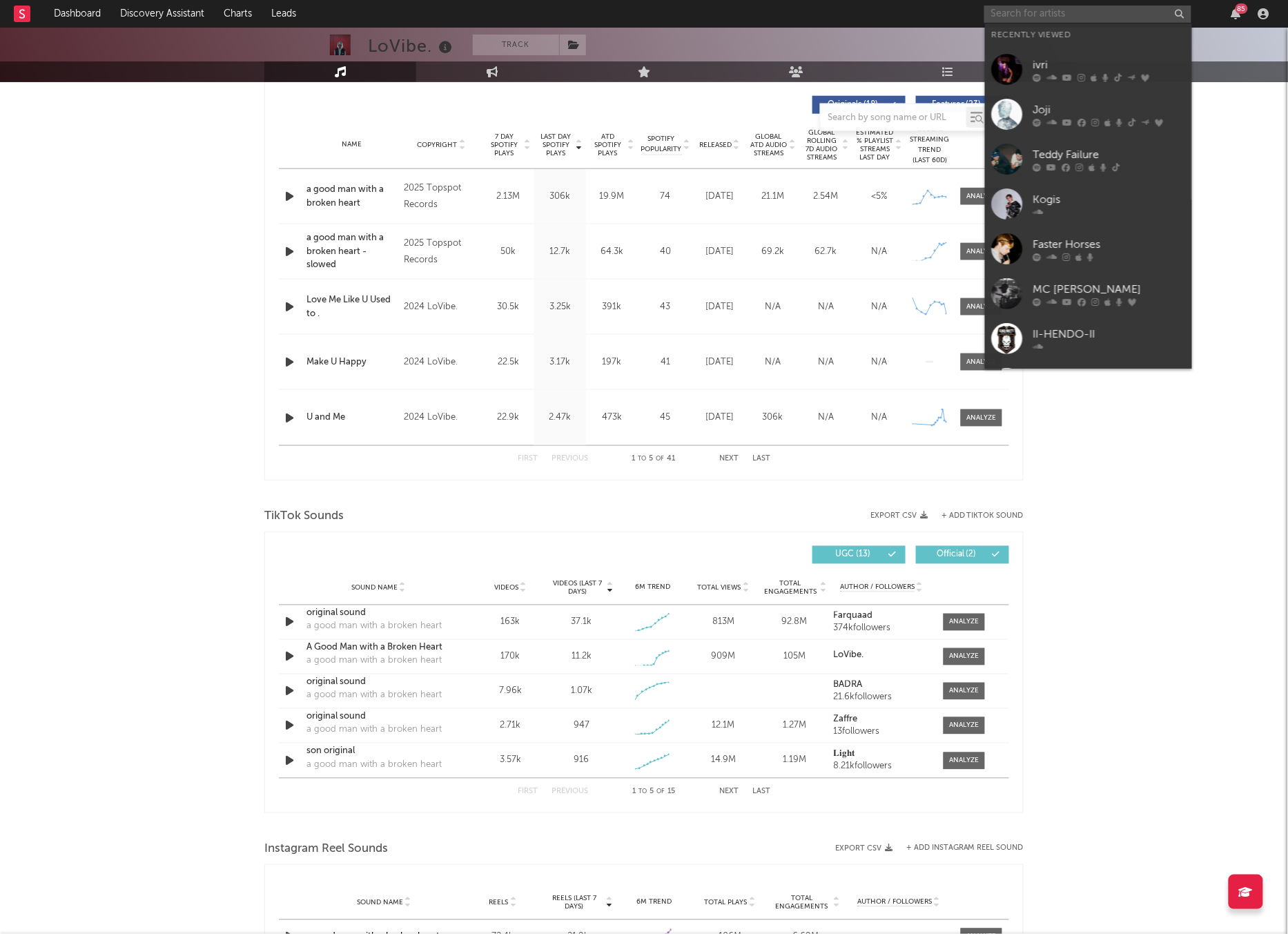
click at [1052, 15] on input "text" at bounding box center [1088, 14] width 207 height 17
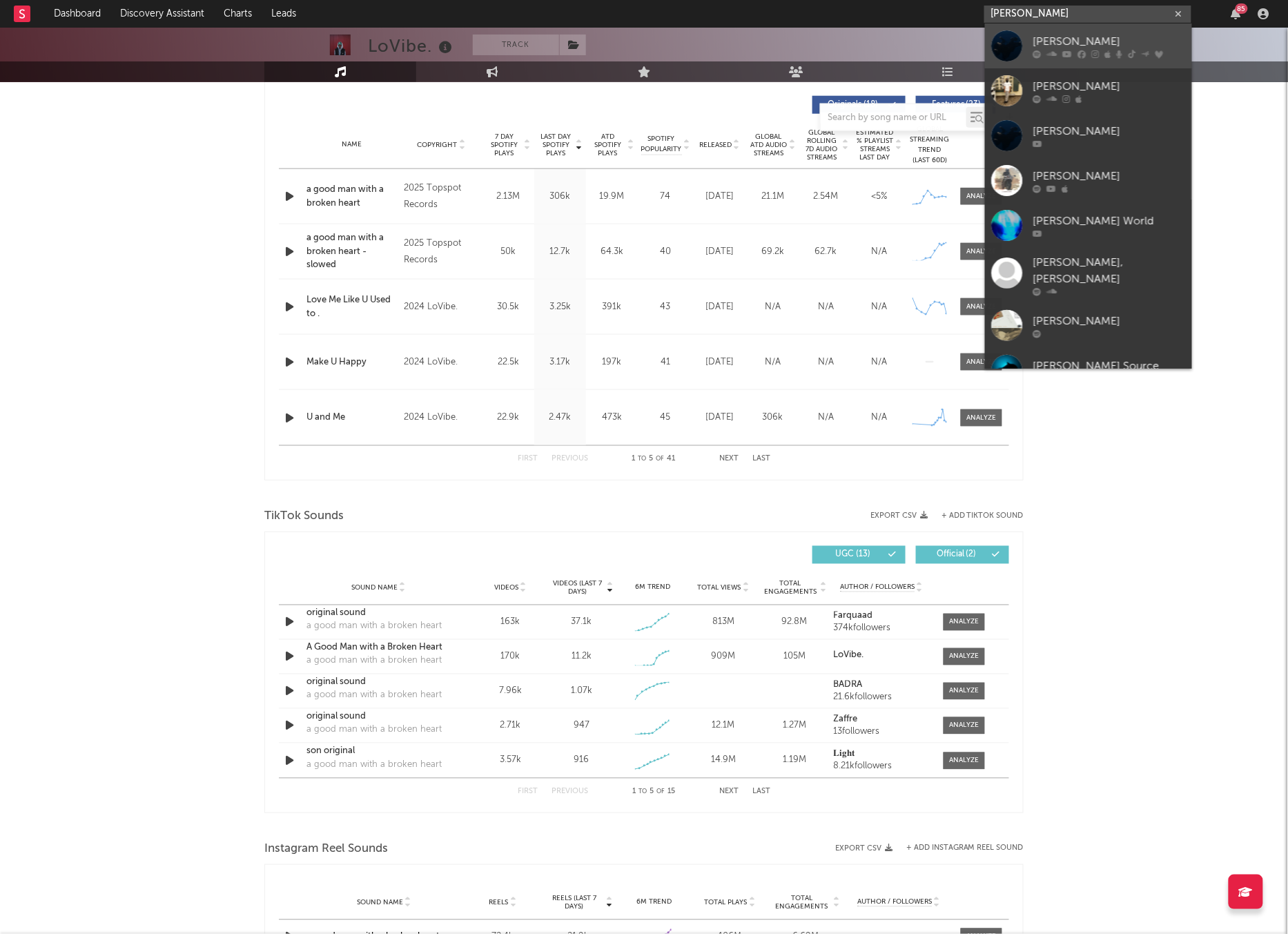
type input "[PERSON_NAME]"
click at [1008, 37] on div at bounding box center [1007, 45] width 31 height 31
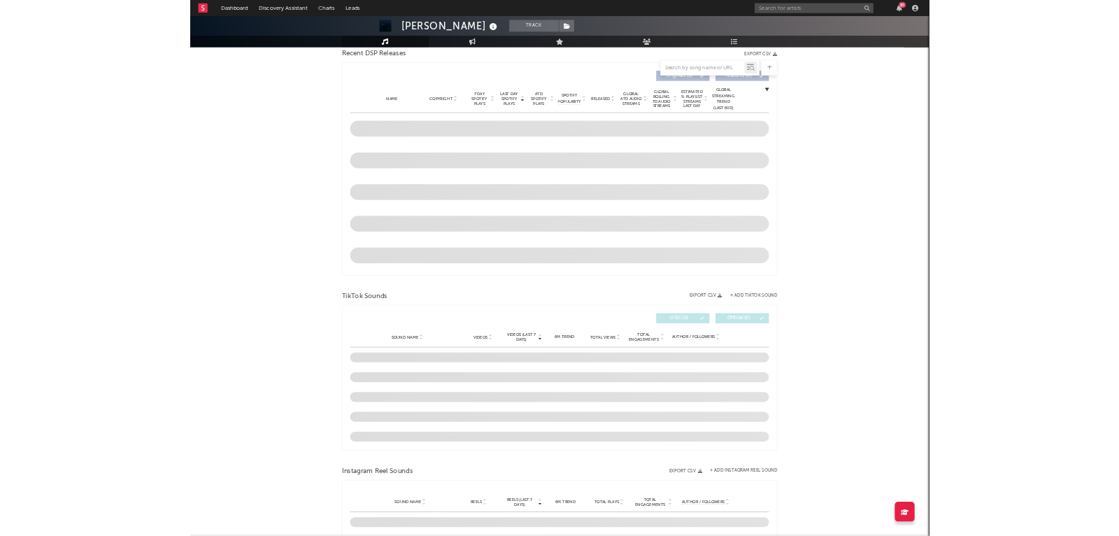
scroll to position [499, 0]
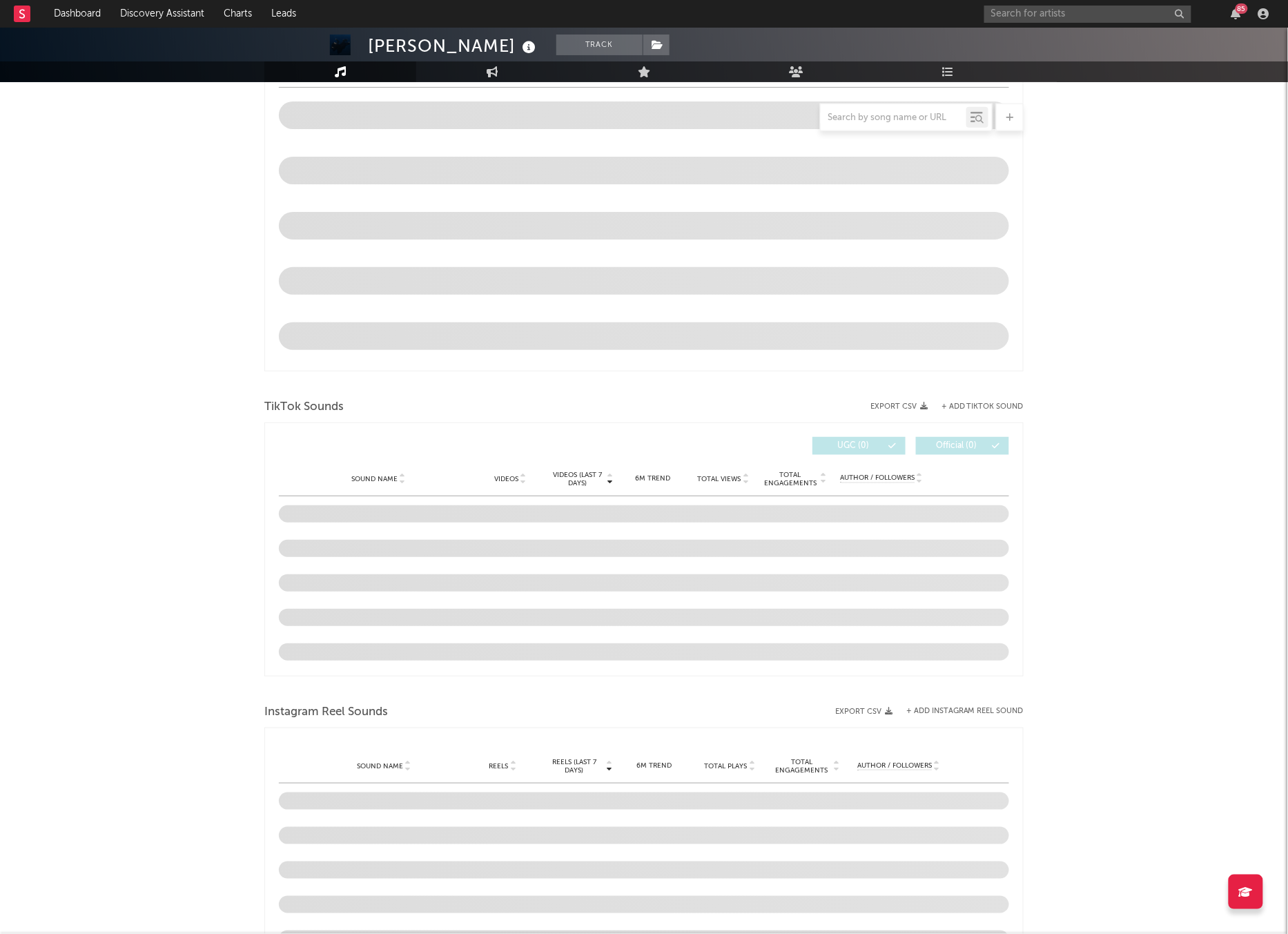
select select "6m"
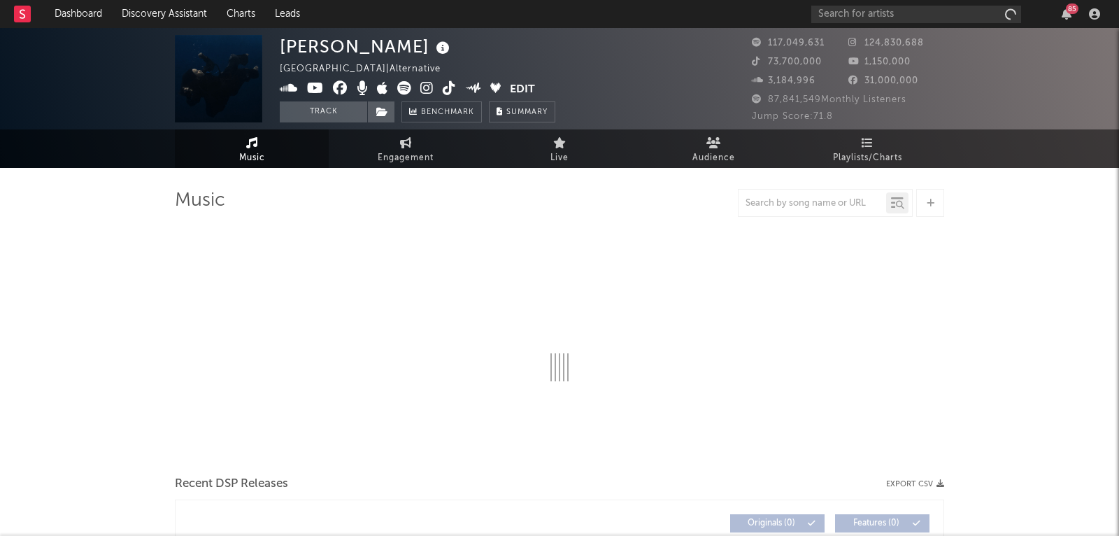
select select "6m"
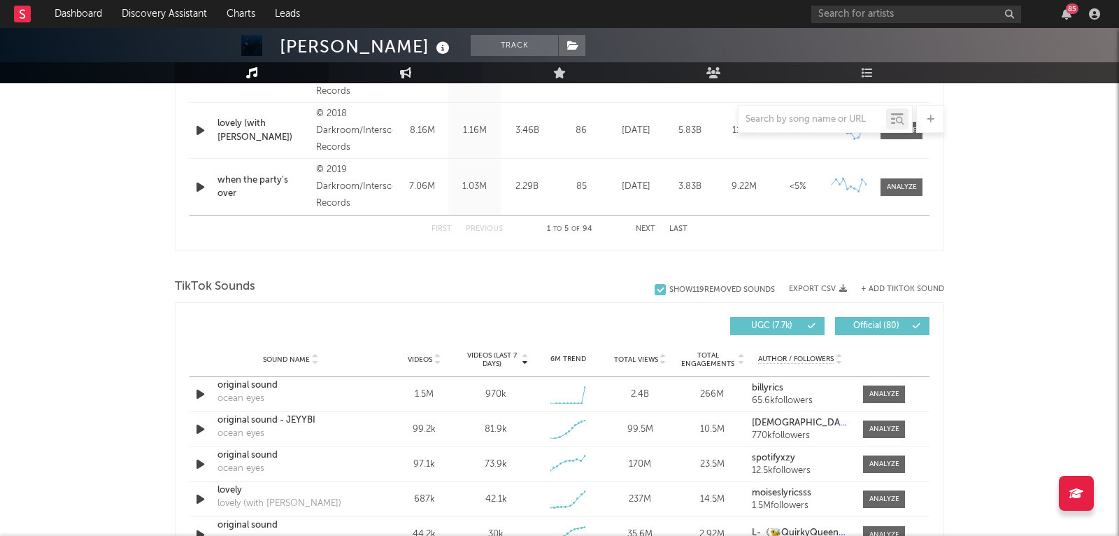
scroll to position [906, 0]
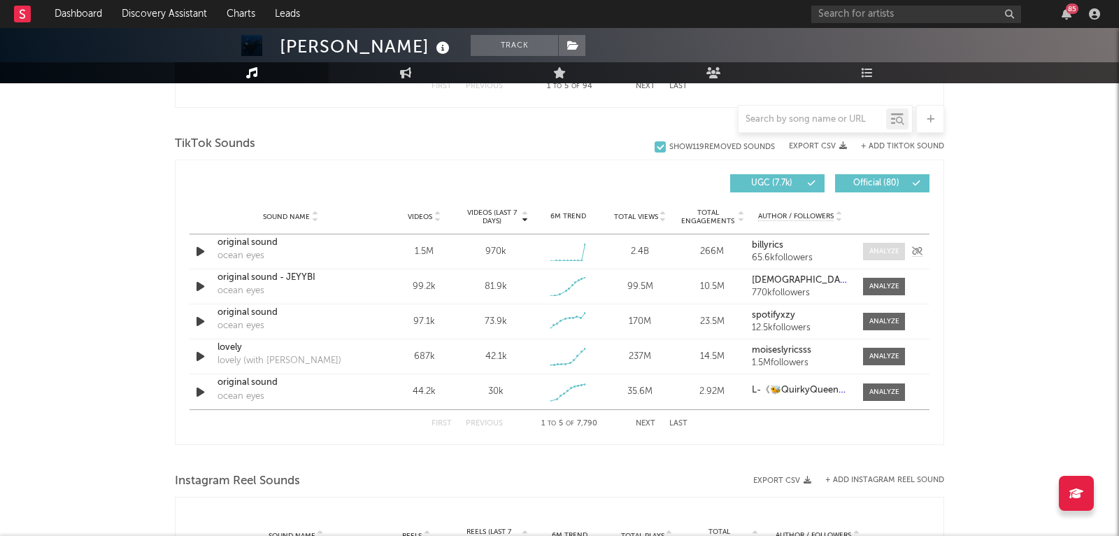
click at [877, 253] on div at bounding box center [884, 251] width 30 height 10
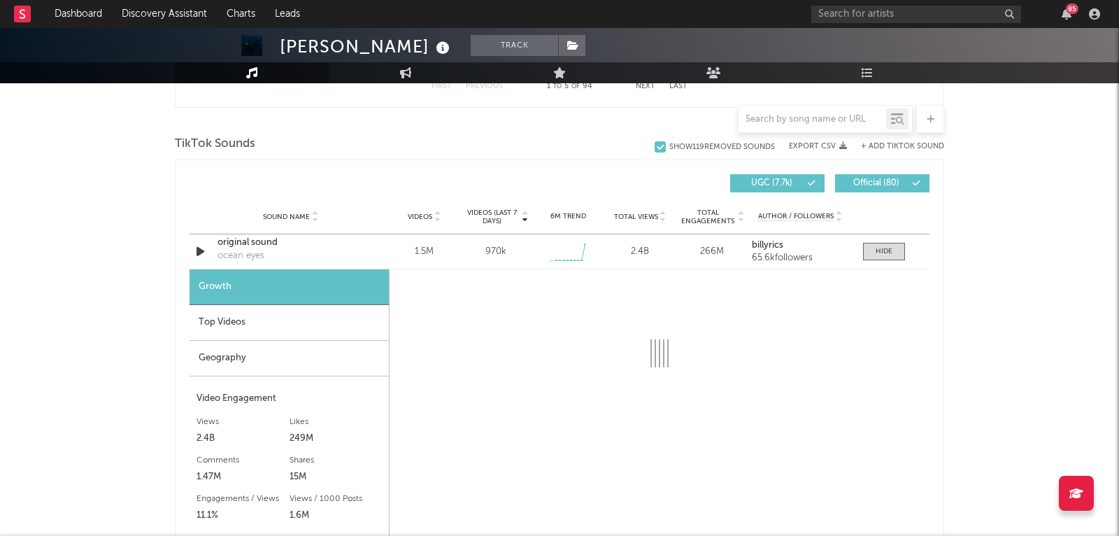
select select "1w"
